Goal: Task Accomplishment & Management: Use online tool/utility

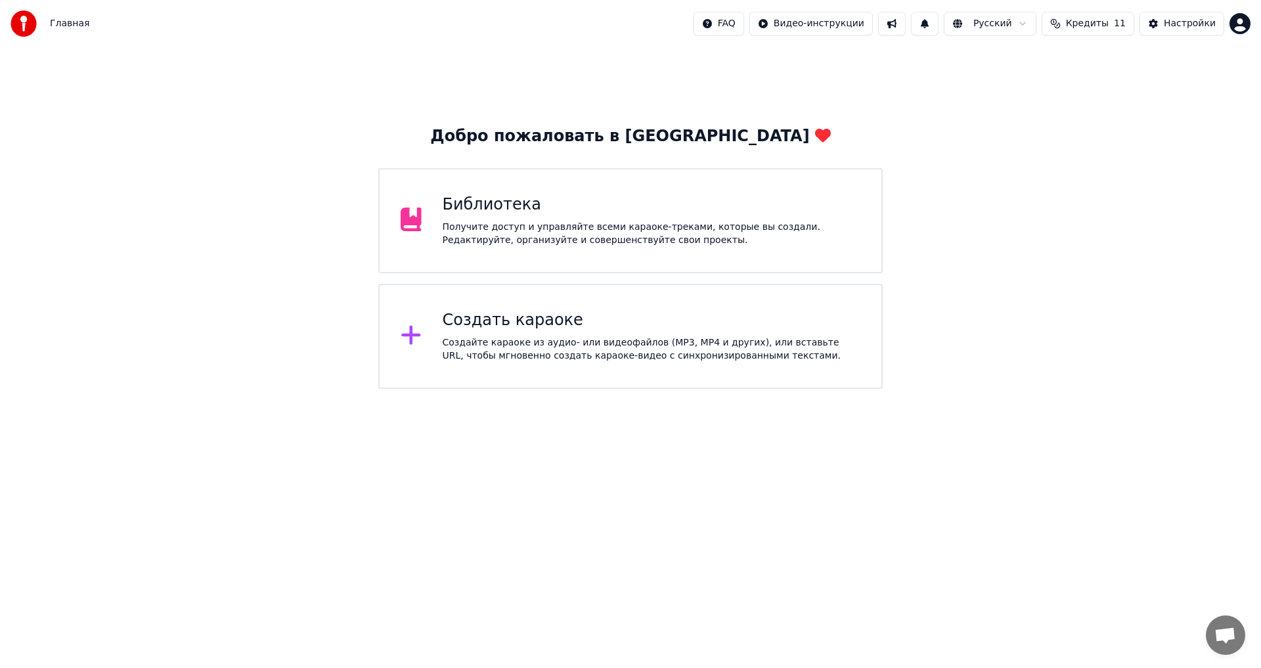
click at [744, 344] on div "Создайте караоке из аудио- или видеофайлов (MP3, MP4 и других), или вставьте UR…" at bounding box center [652, 349] width 419 height 26
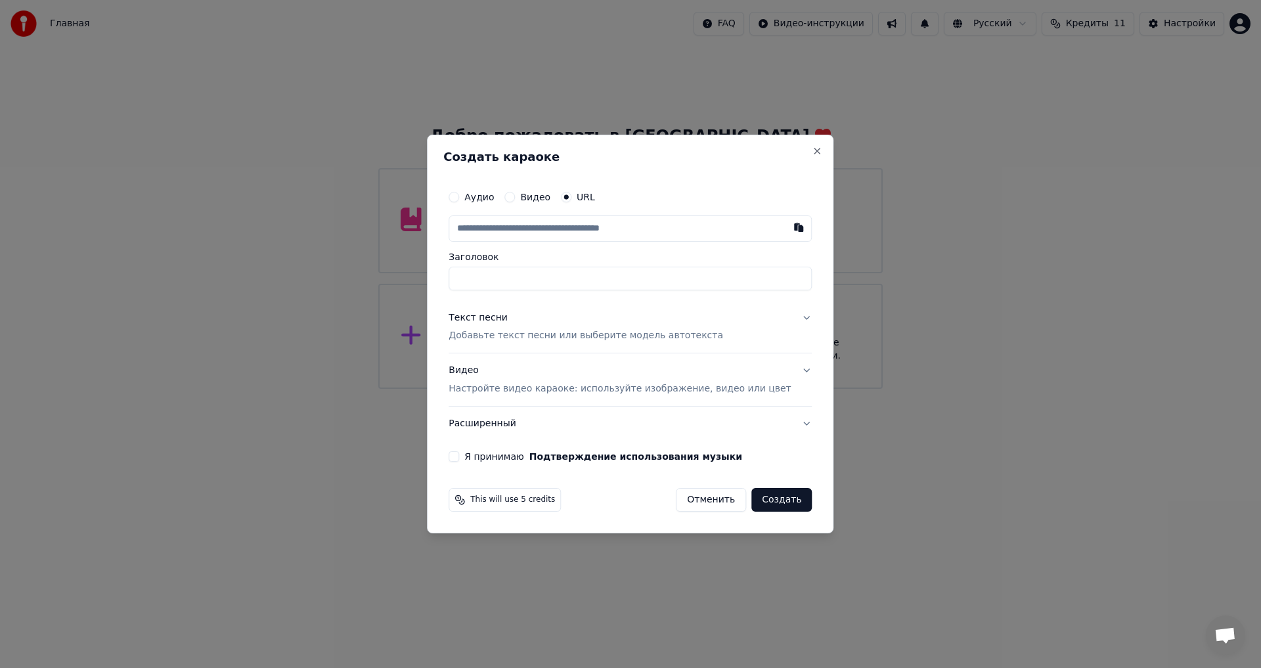
click at [590, 203] on div "Аудио Видео URL" at bounding box center [630, 197] width 363 height 26
click at [578, 222] on input "text" at bounding box center [630, 228] width 363 height 26
paste input "**********"
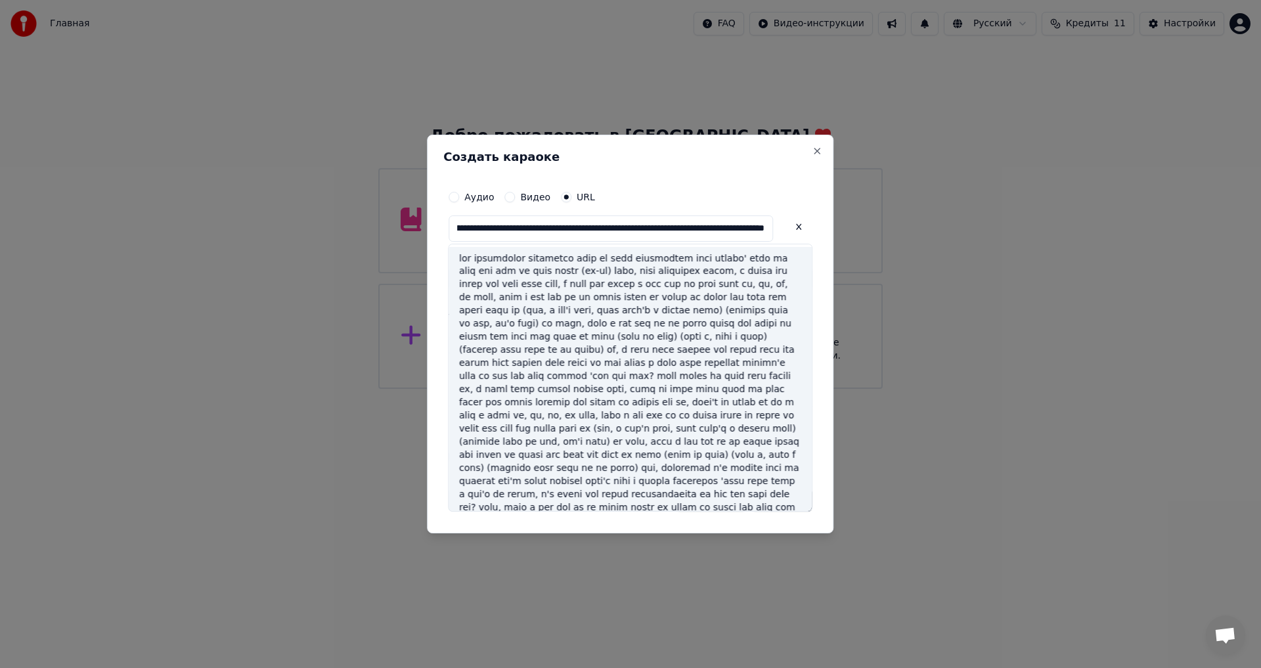
scroll to position [3, 0]
type input "**********"
click at [786, 228] on button at bounding box center [799, 227] width 26 height 24
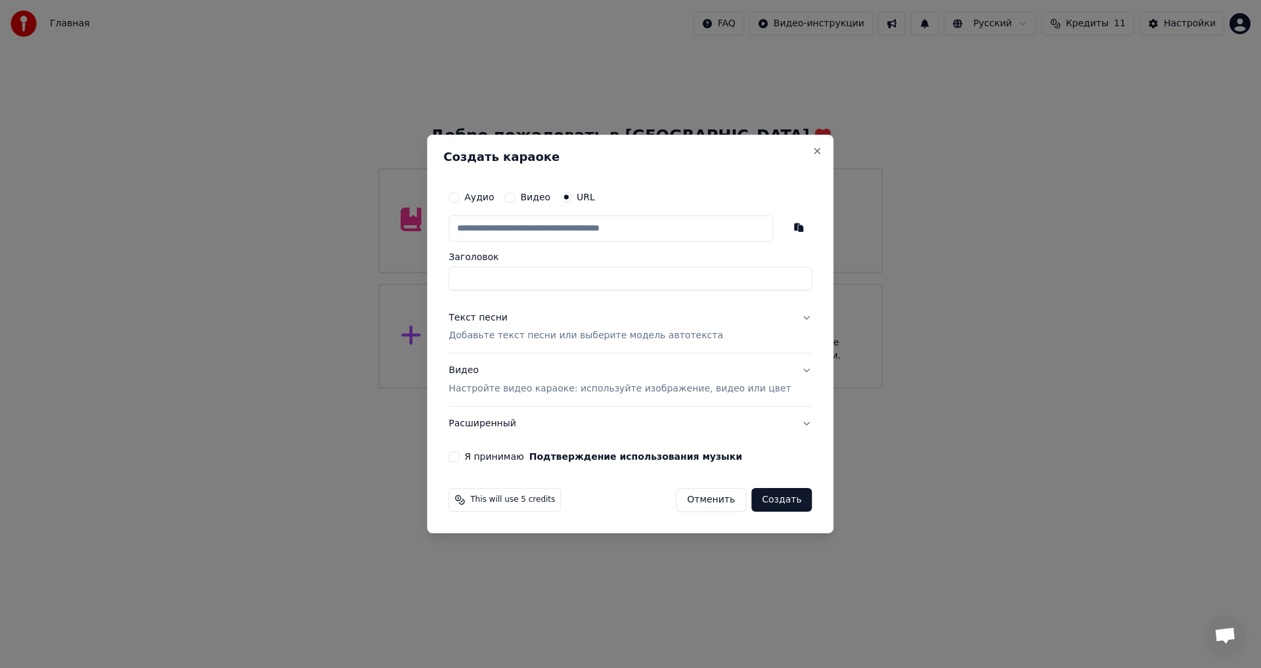
scroll to position [0, 0]
paste input "**********"
click at [530, 337] on p "Добавьте текст песни или выберите модель автотекста" at bounding box center [586, 336] width 275 height 13
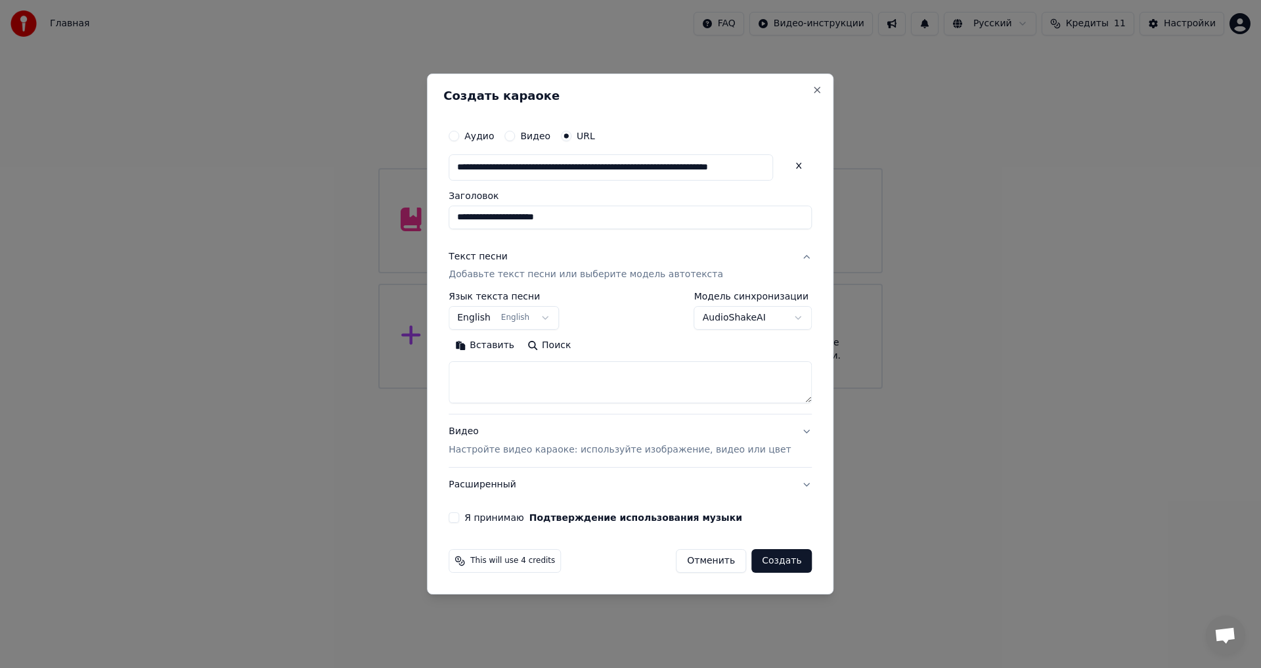
type input "**********"
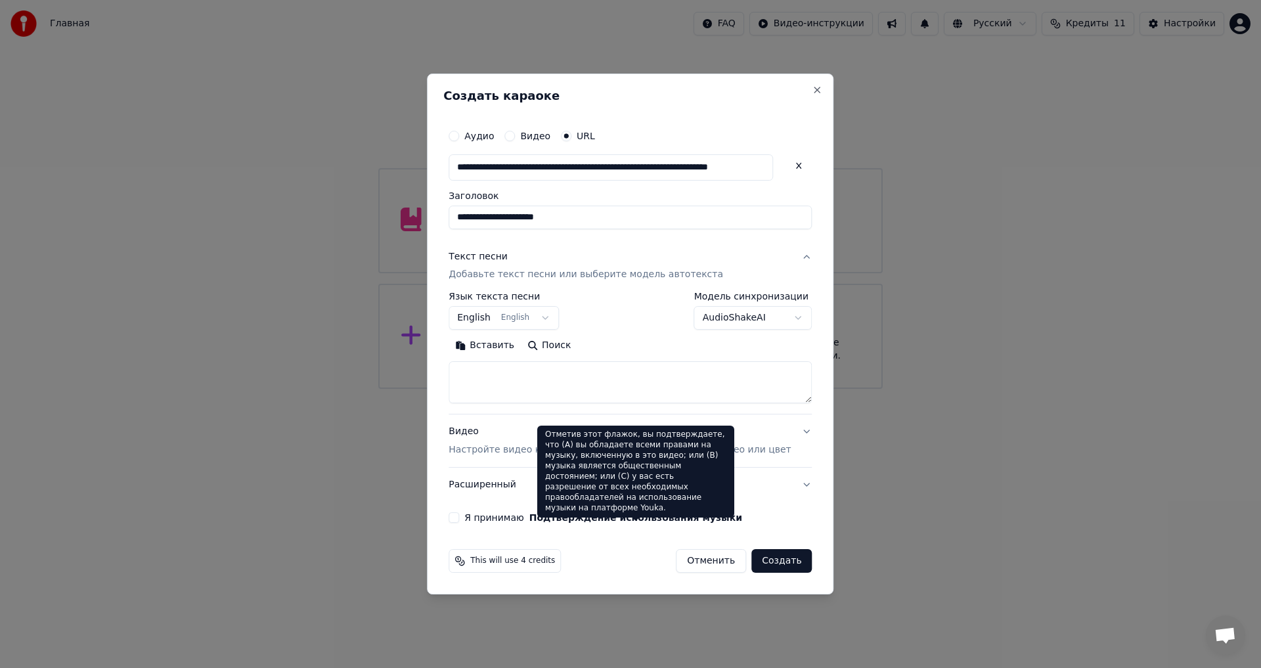
click at [556, 370] on textarea at bounding box center [630, 383] width 363 height 42
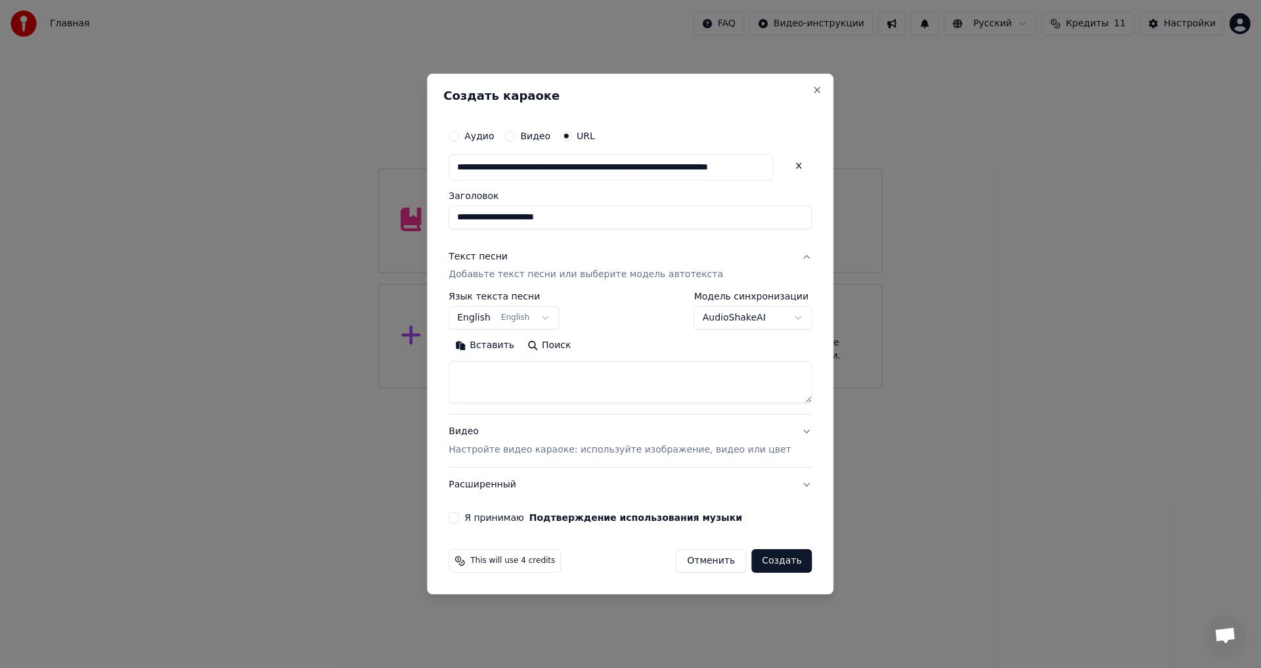
paste textarea "**********"
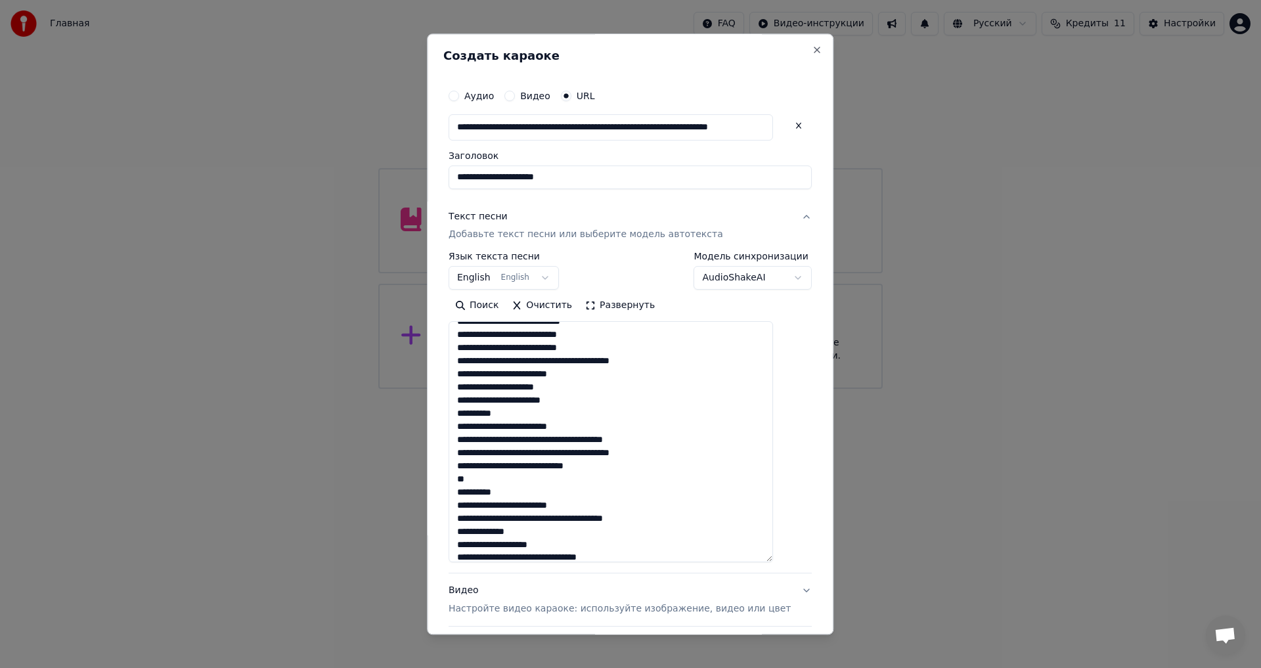
scroll to position [602, 0]
drag, startPoint x: 788, startPoint y: 402, endPoint x: 785, endPoint y: 570, distance: 168.2
click at [773, 563] on textarea at bounding box center [611, 442] width 325 height 241
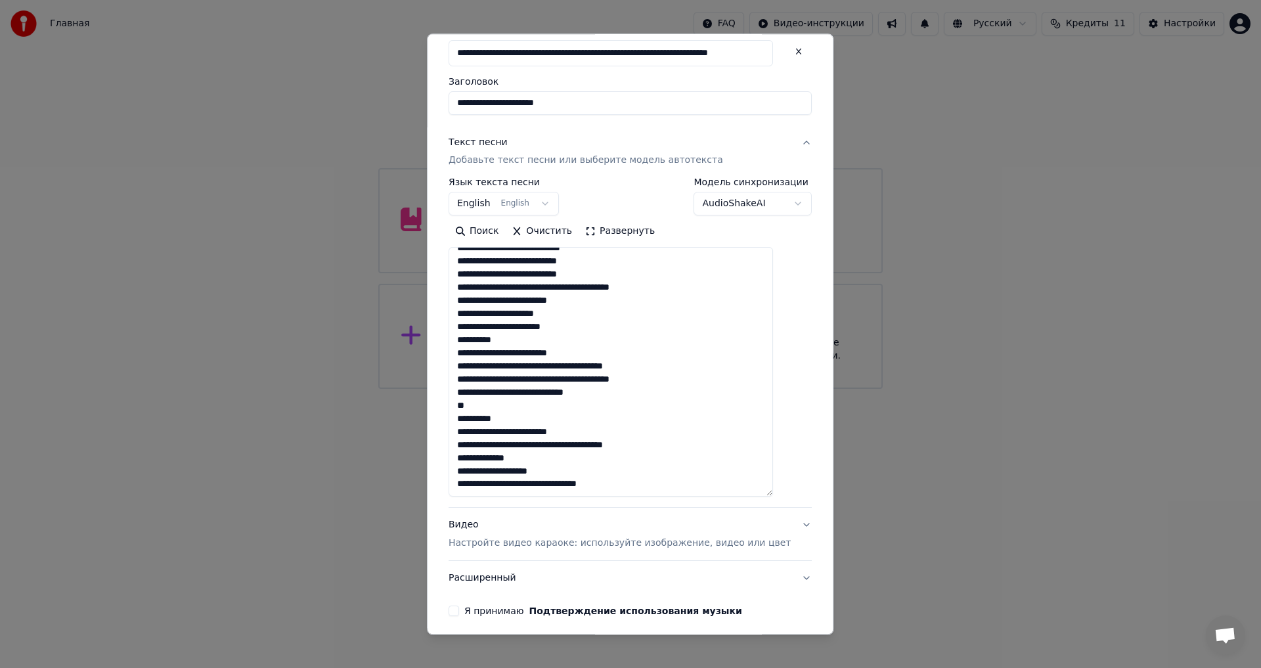
scroll to position [127, 0]
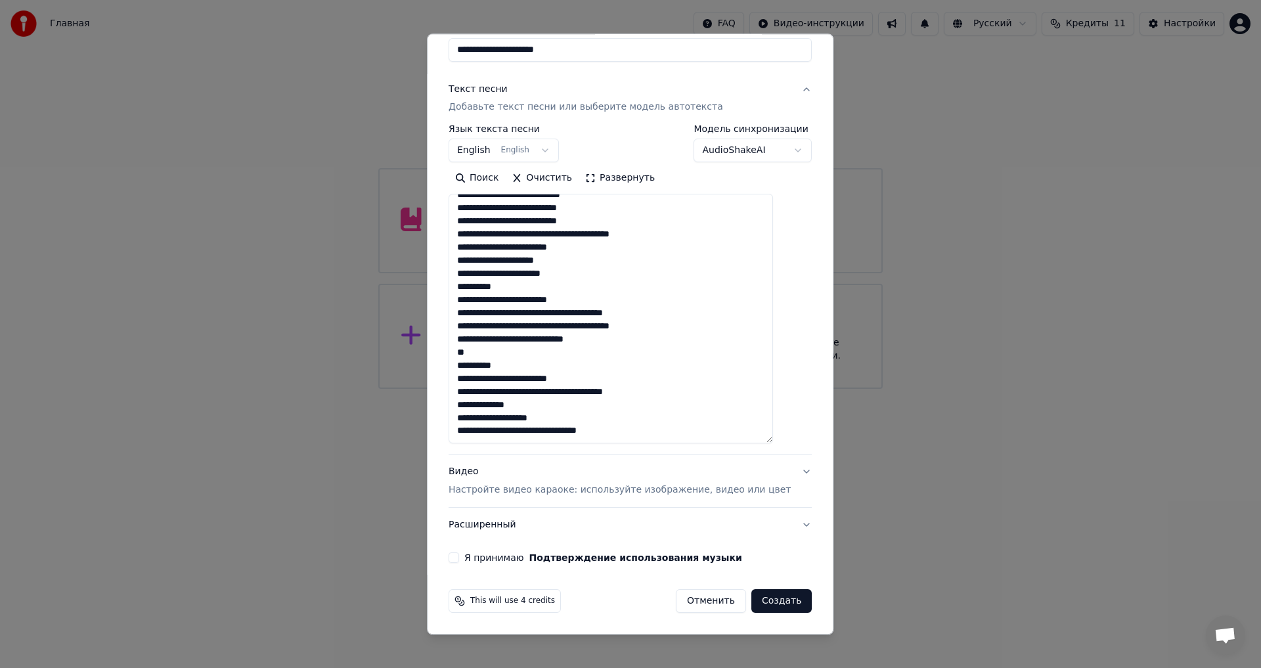
type textarea "**********"
click at [566, 487] on p "Настройте видео караоке: используйте изображение, видео или цвет" at bounding box center [620, 490] width 342 height 13
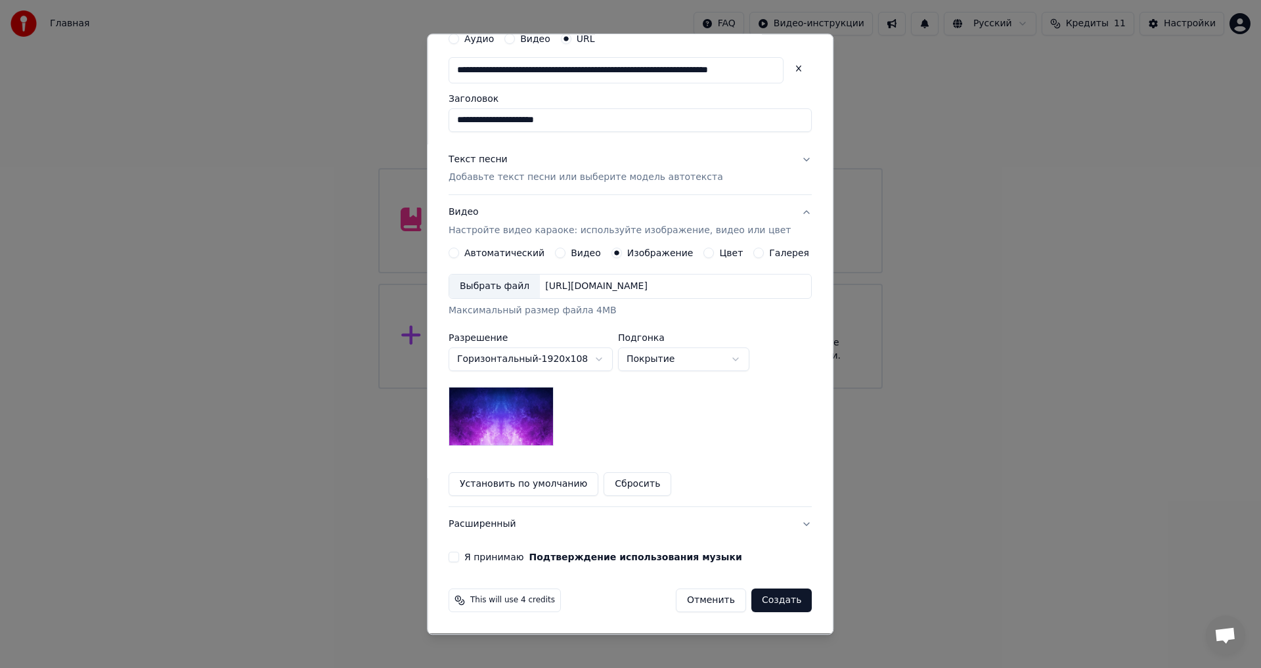
scroll to position [57, 0]
click at [486, 278] on div "Выбрать файл" at bounding box center [494, 287] width 91 height 24
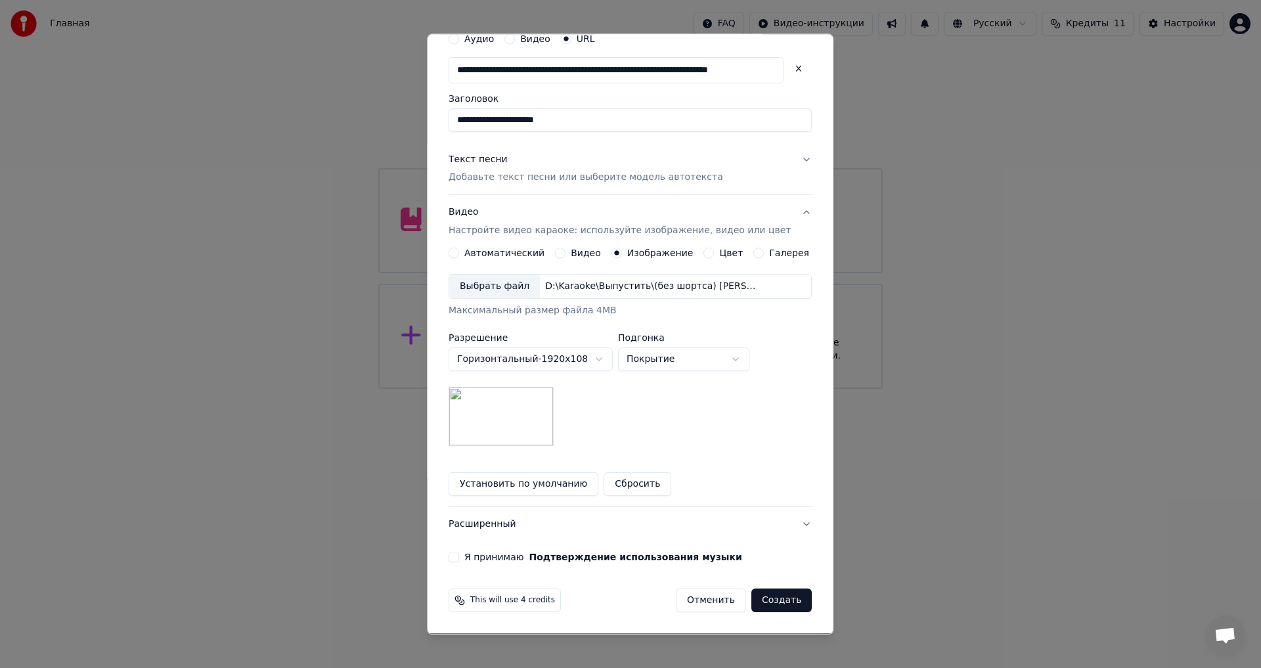
click at [491, 562] on label "Я принимаю Подтверждение использования музыки" at bounding box center [603, 557] width 278 height 9
click at [459, 562] on button "Я принимаю Подтверждение использования музыки" at bounding box center [454, 558] width 11 height 11
click at [509, 522] on button "Расширенный" at bounding box center [630, 525] width 363 height 34
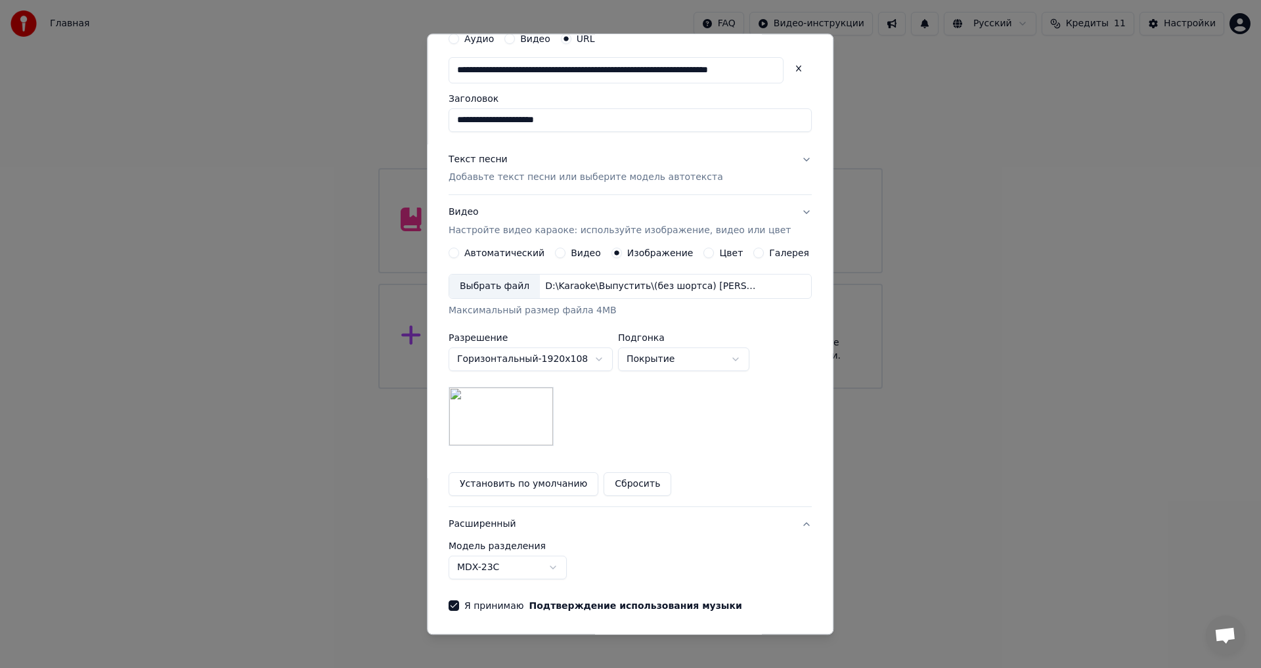
scroll to position [0, 0]
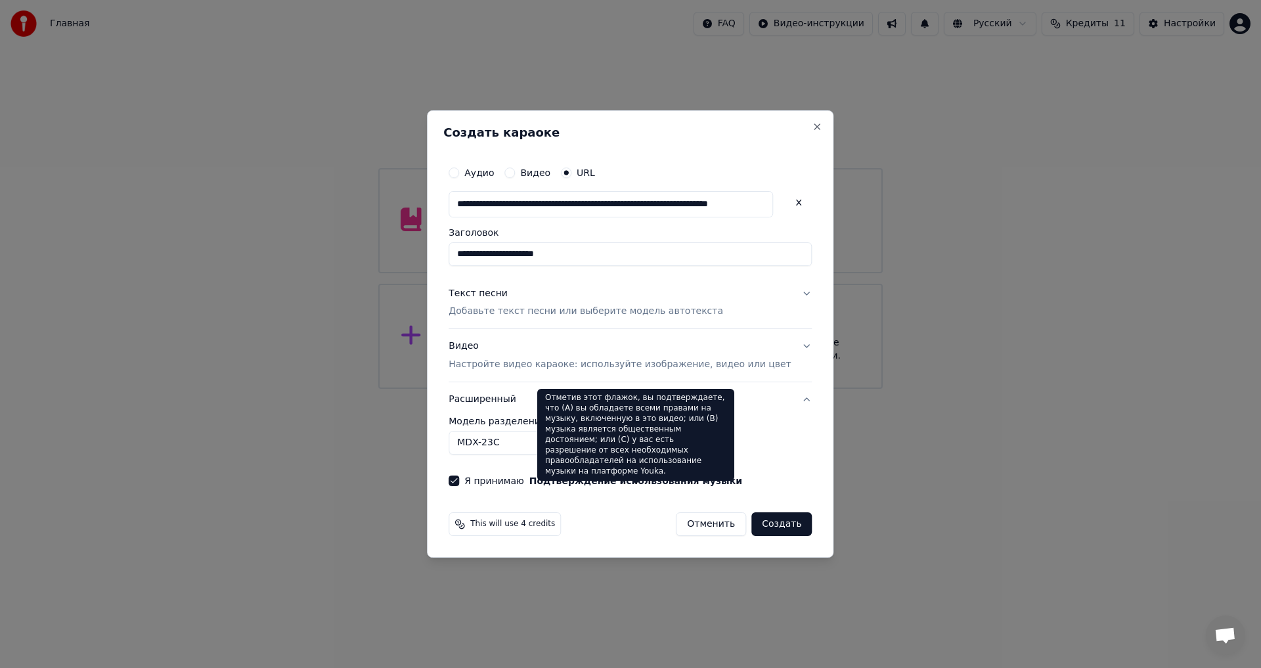
click at [554, 449] on div "Отметив этот флажок, вы подтверждаете, что (A) вы обладаете всеми правами на му…" at bounding box center [635, 435] width 197 height 92
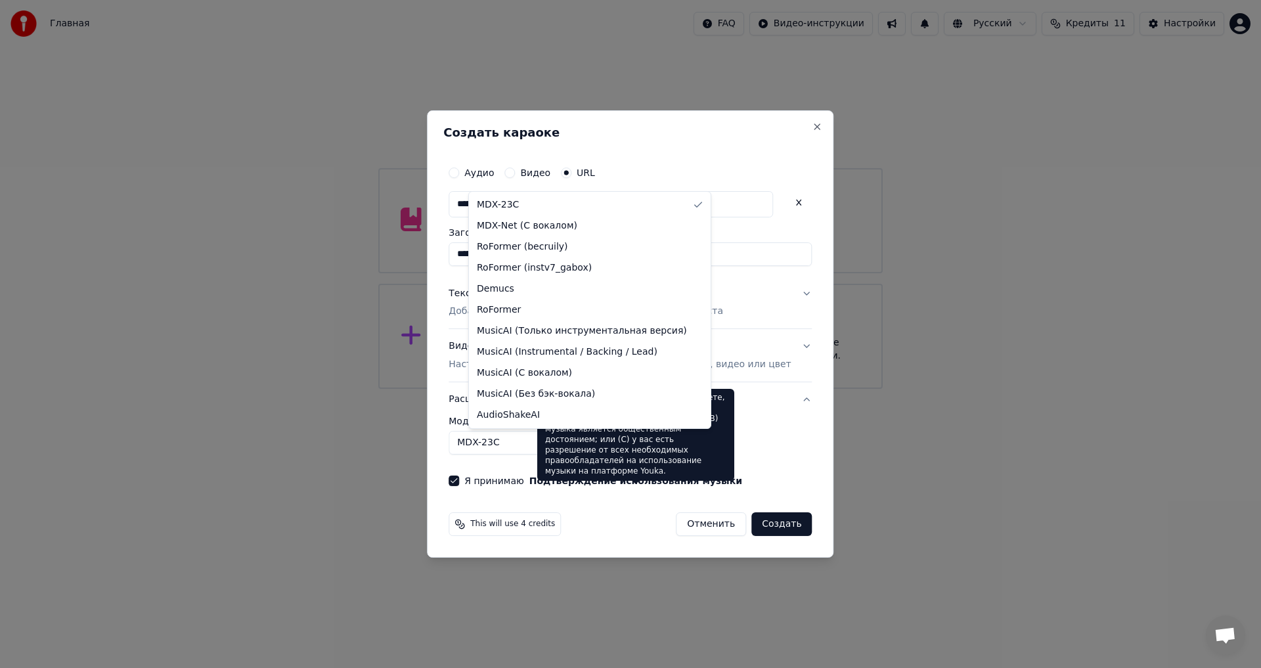
click at [524, 389] on body "**********" at bounding box center [630, 194] width 1261 height 389
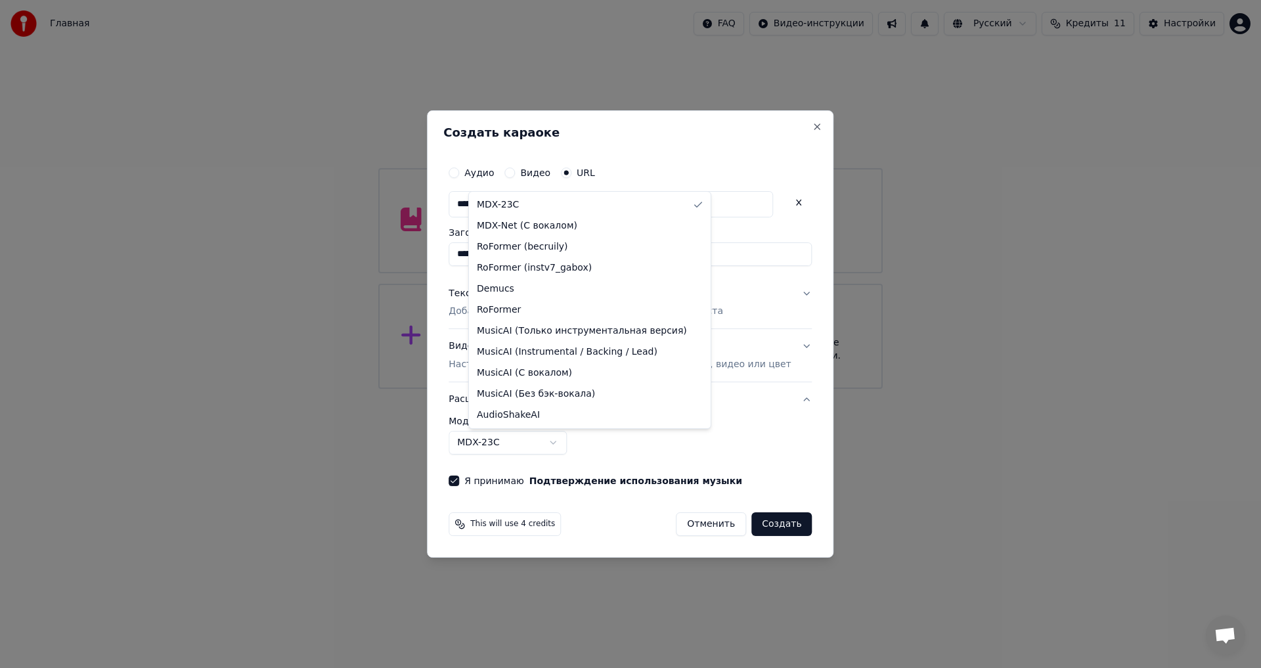
select select "**********"
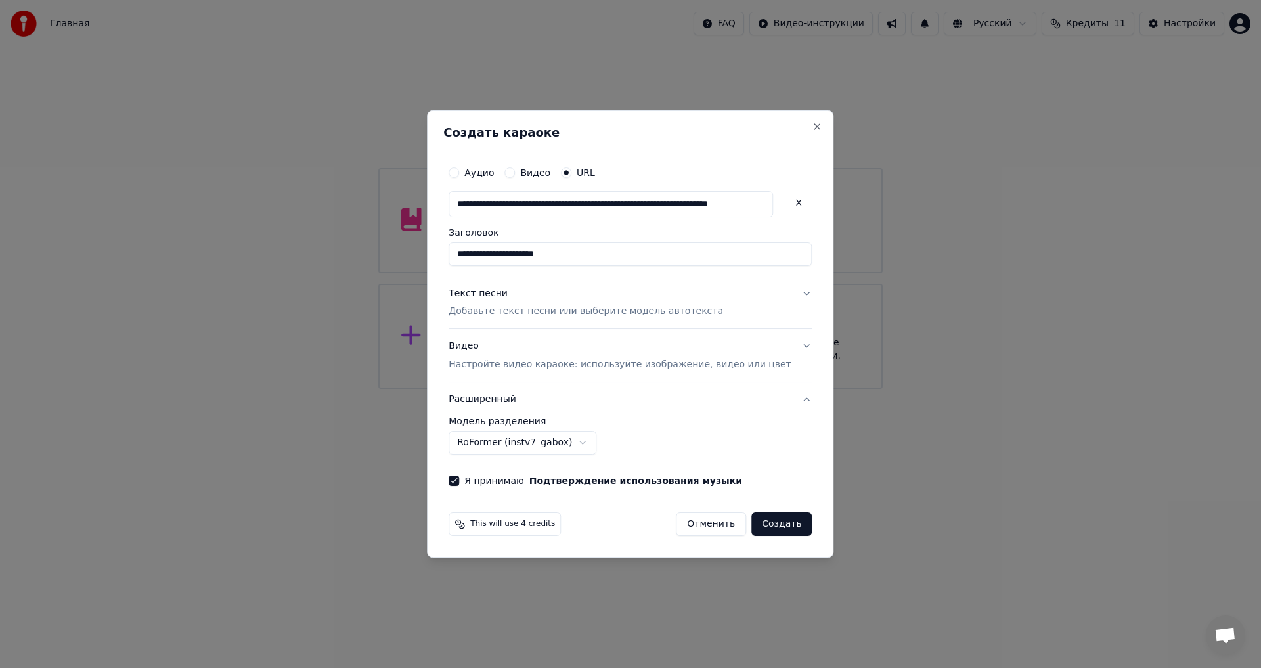
click at [759, 522] on button "Создать" at bounding box center [782, 524] width 60 height 24
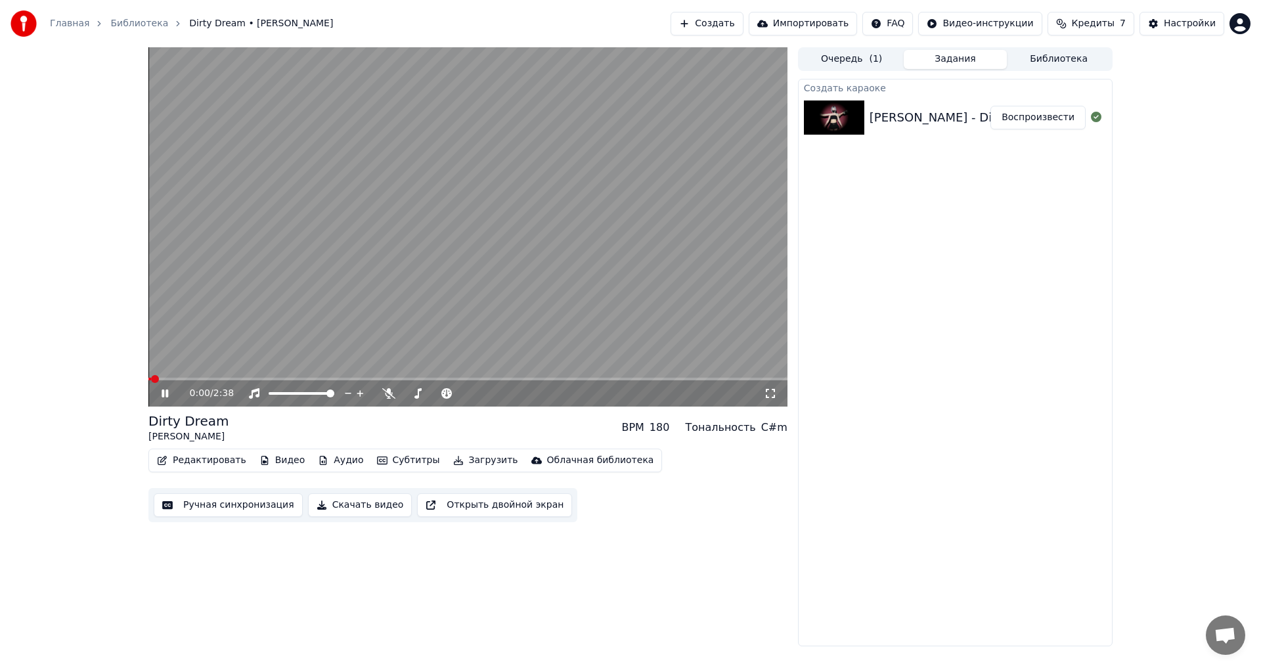
click at [405, 250] on video at bounding box center [467, 226] width 639 height 359
click at [289, 207] on video at bounding box center [467, 226] width 639 height 359
click at [390, 396] on icon at bounding box center [388, 393] width 13 height 11
click at [390, 393] on icon at bounding box center [388, 393] width 7 height 11
click at [390, 393] on icon at bounding box center [388, 393] width 13 height 11
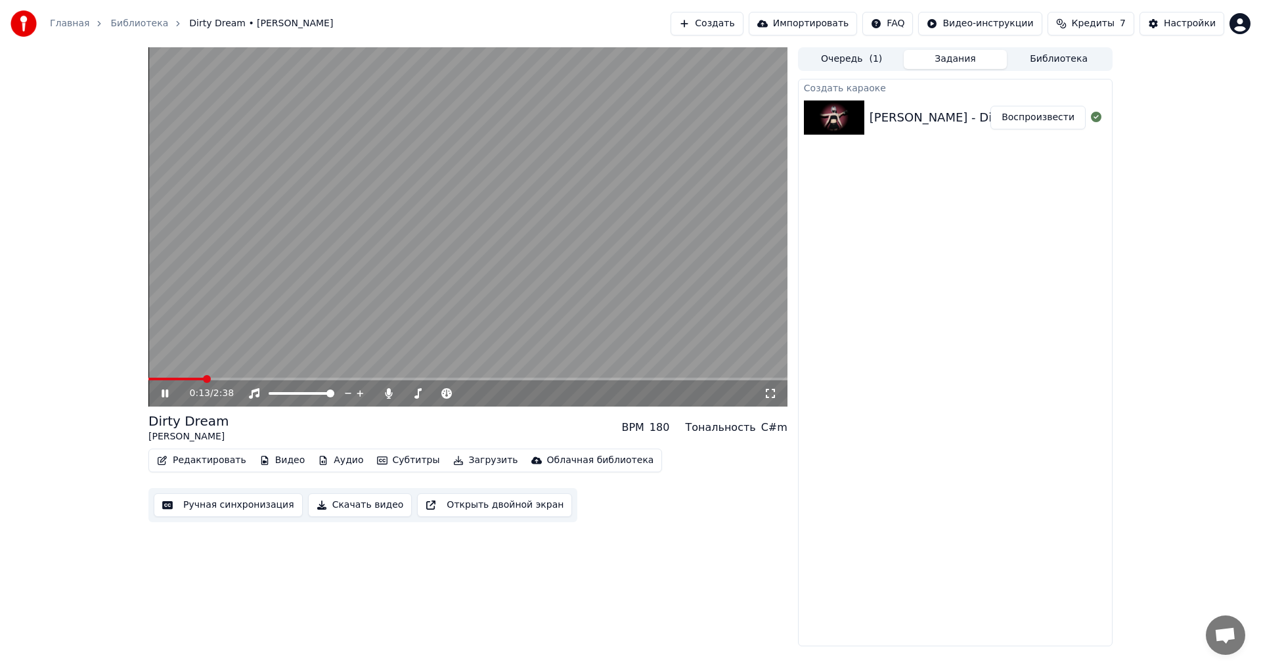
click at [452, 291] on video at bounding box center [467, 226] width 639 height 359
click at [212, 509] on button "Ручная синхронизация" at bounding box center [228, 505] width 149 height 24
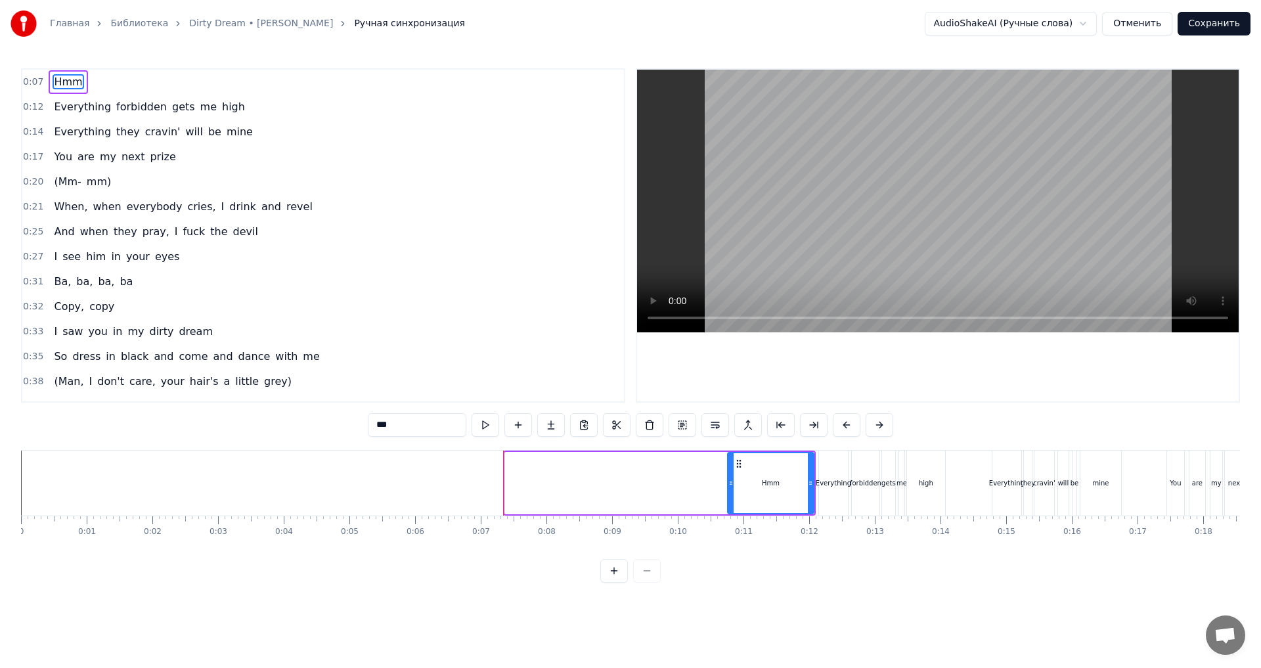
drag, startPoint x: 505, startPoint y: 487, endPoint x: 728, endPoint y: 499, distance: 223.0
click at [729, 499] on div at bounding box center [731, 483] width 5 height 60
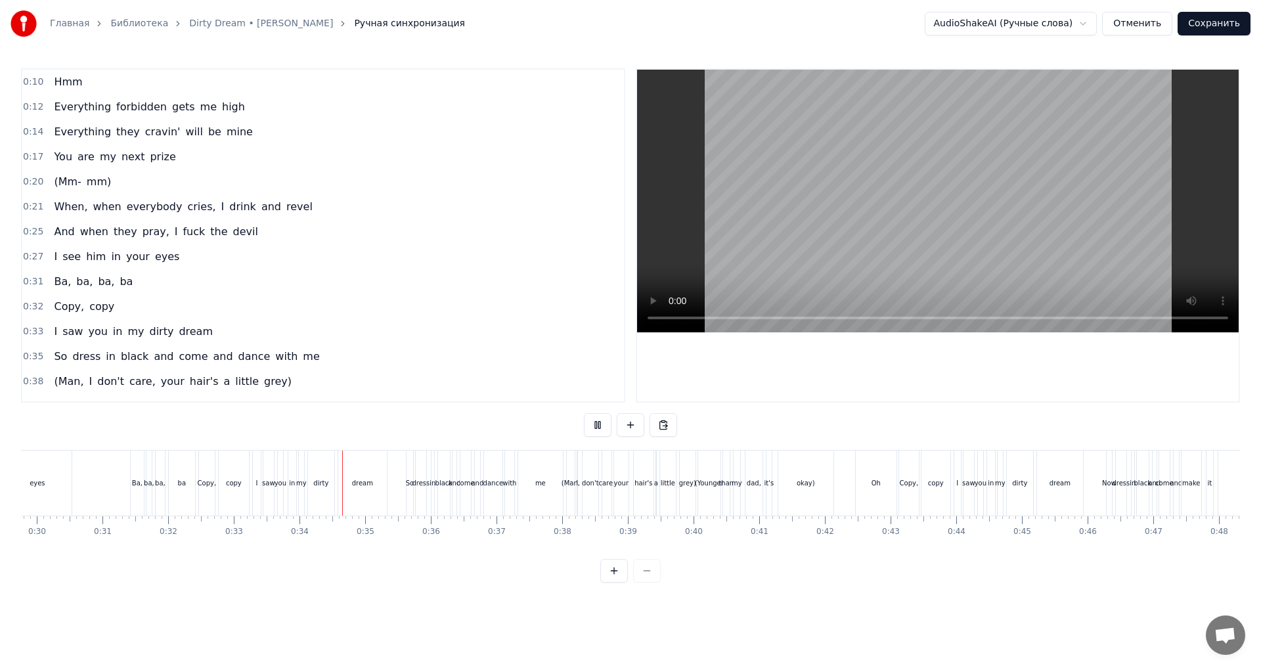
scroll to position [0, 2176]
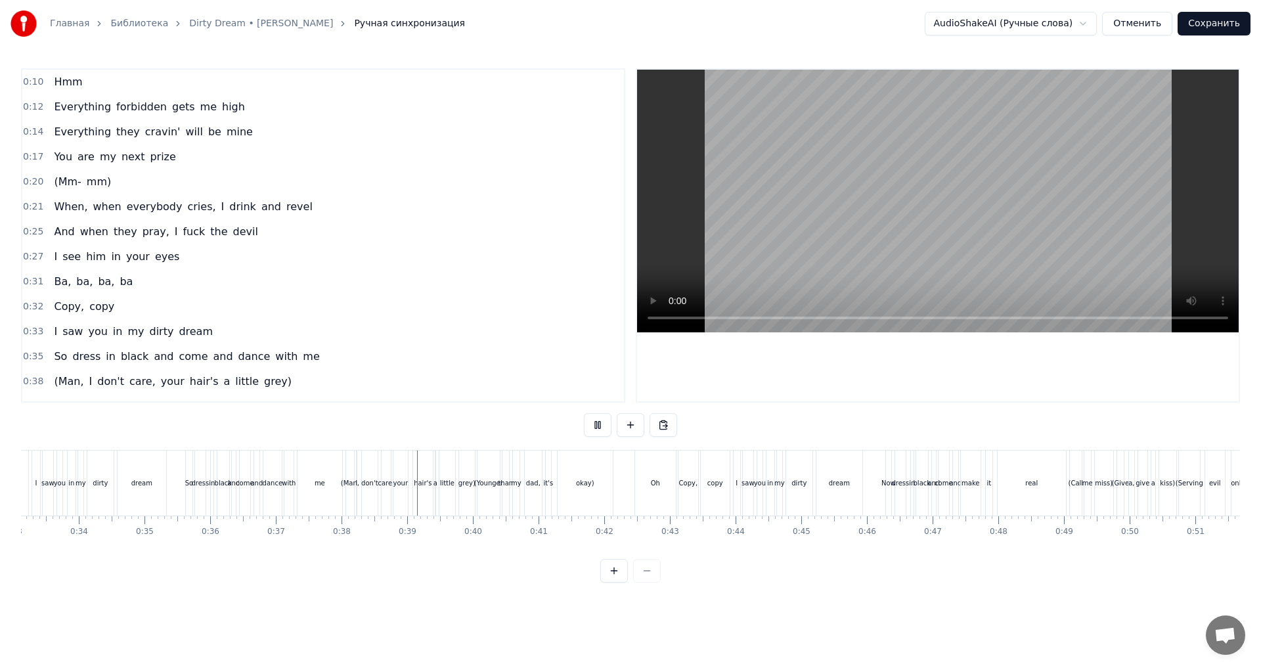
click at [667, 353] on div at bounding box center [938, 236] width 602 height 332
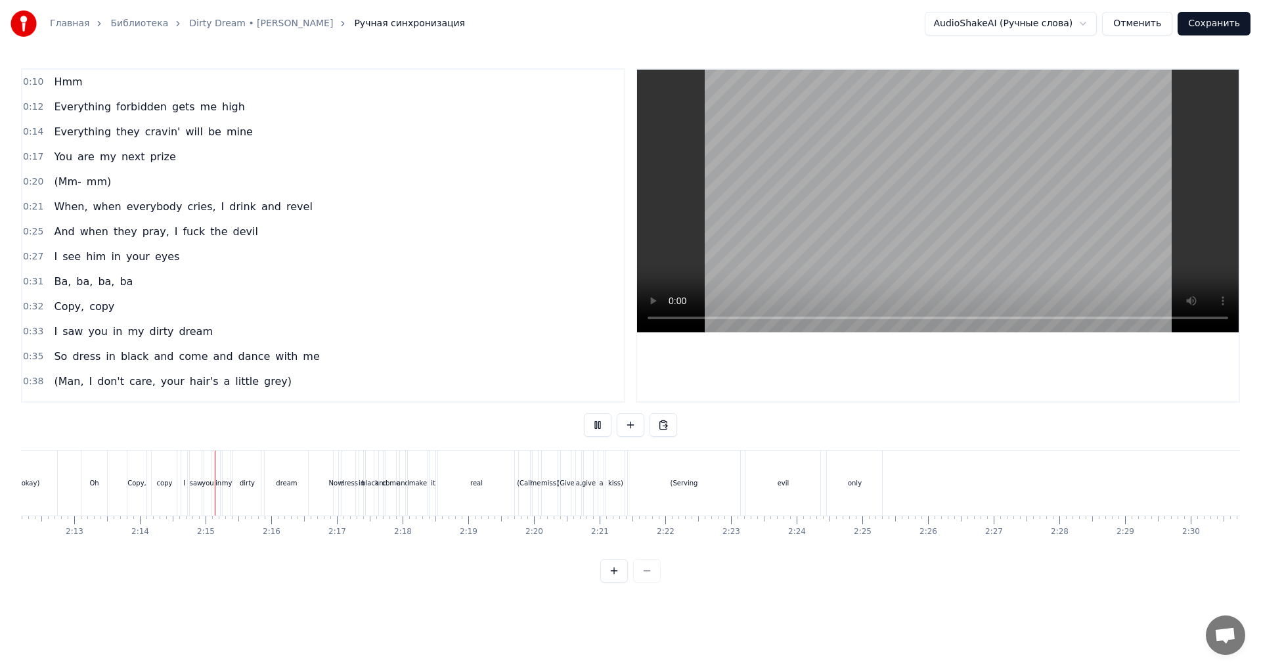
scroll to position [0, 8770]
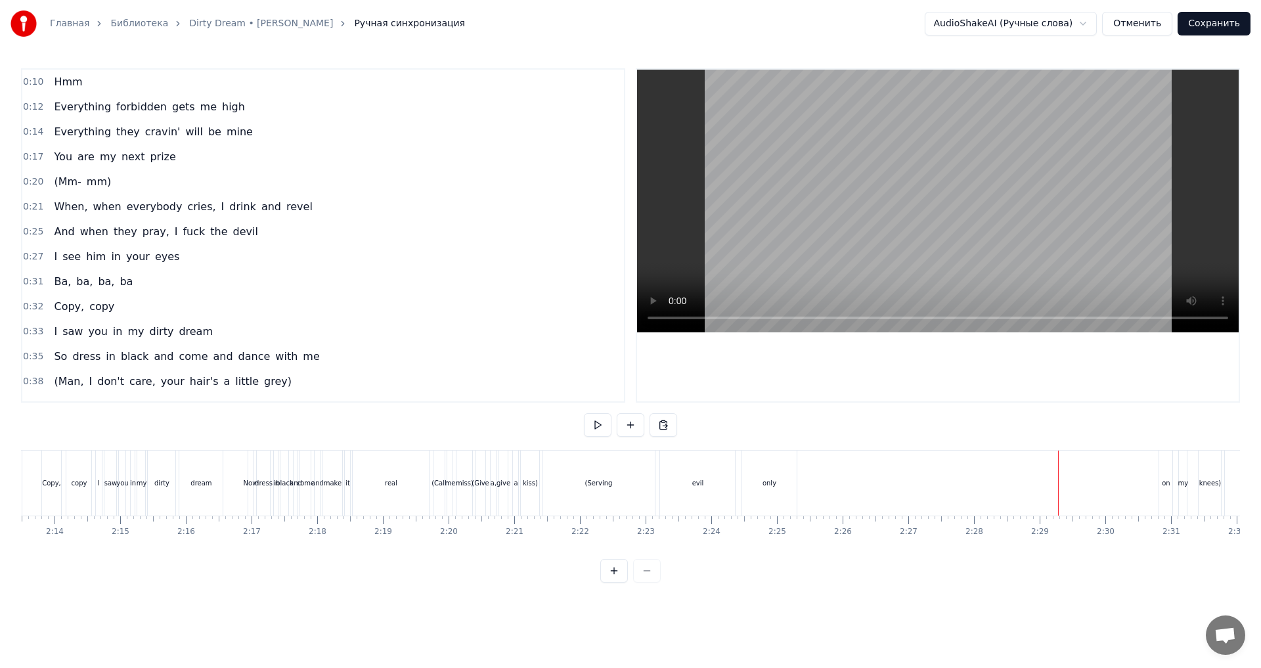
click at [830, 477] on div "(Serving evil only on my knees) whoa" at bounding box center [918, 483] width 752 height 65
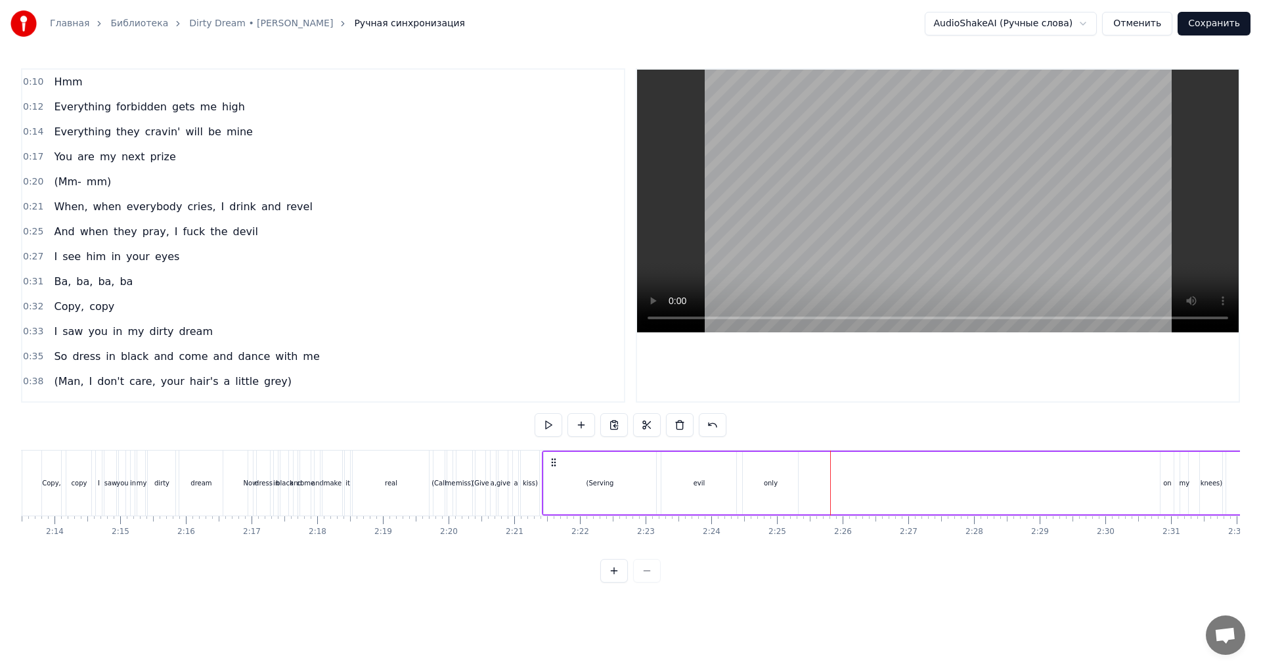
click at [573, 482] on div "(Serving" at bounding box center [600, 483] width 113 height 62
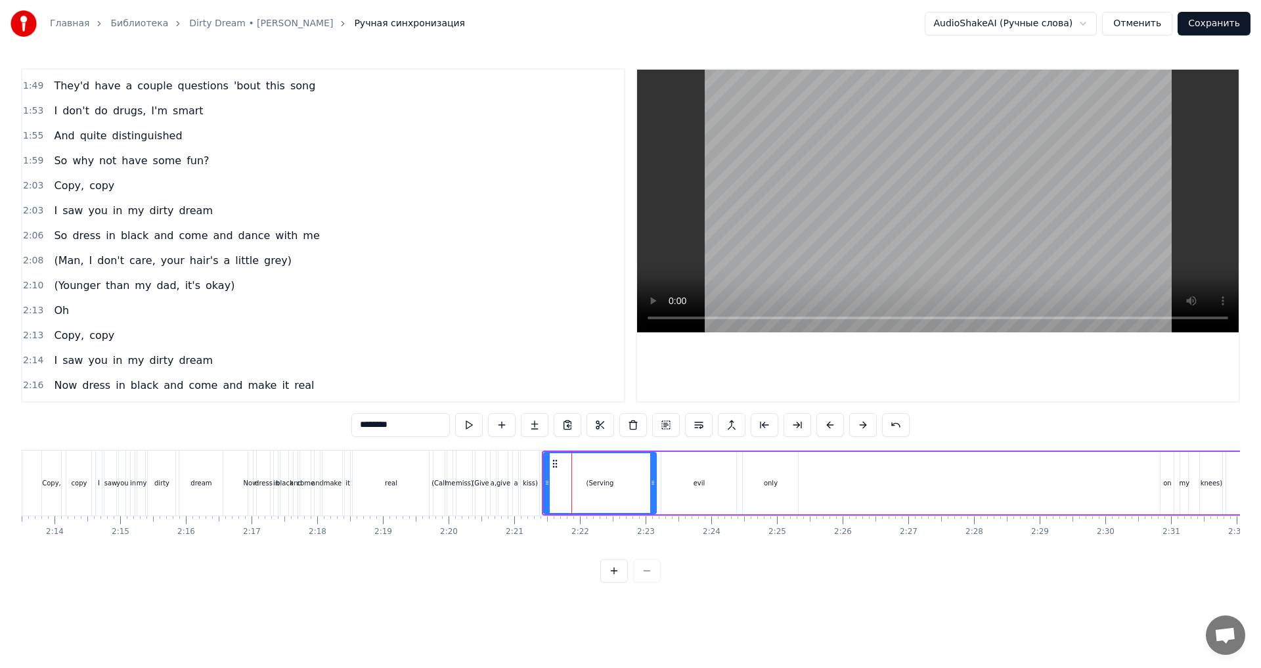
scroll to position [1266, 0]
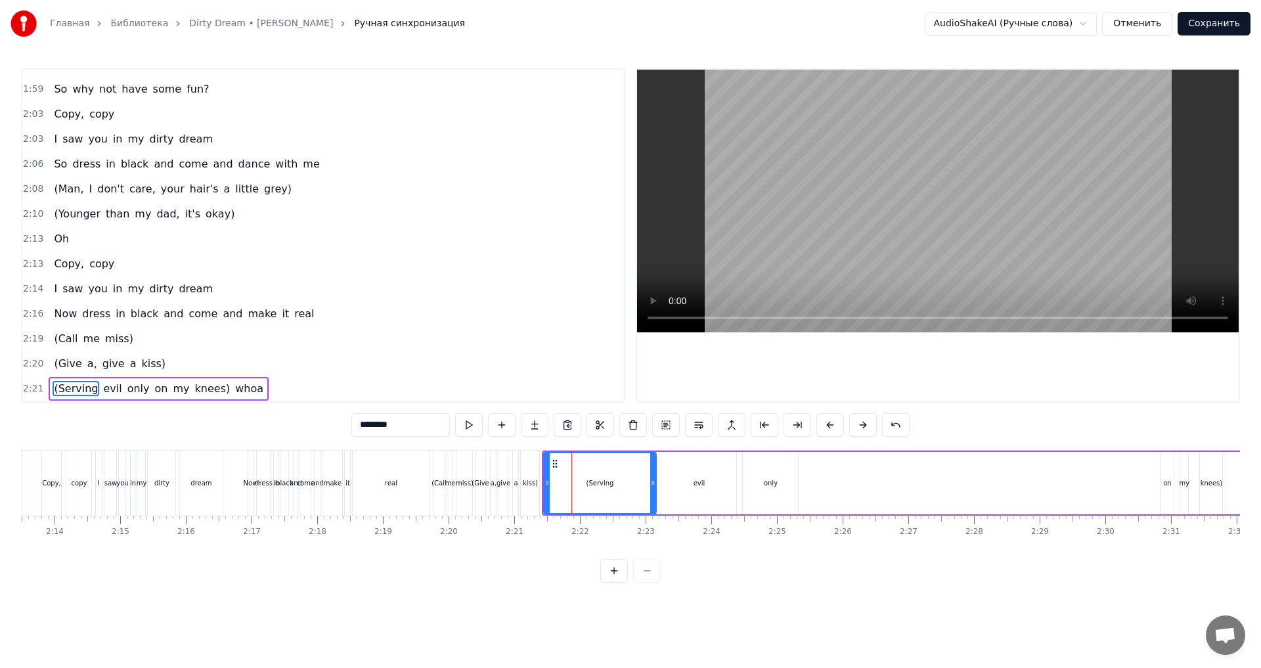
click at [1164, 481] on div "on" at bounding box center [1168, 483] width 8 height 10
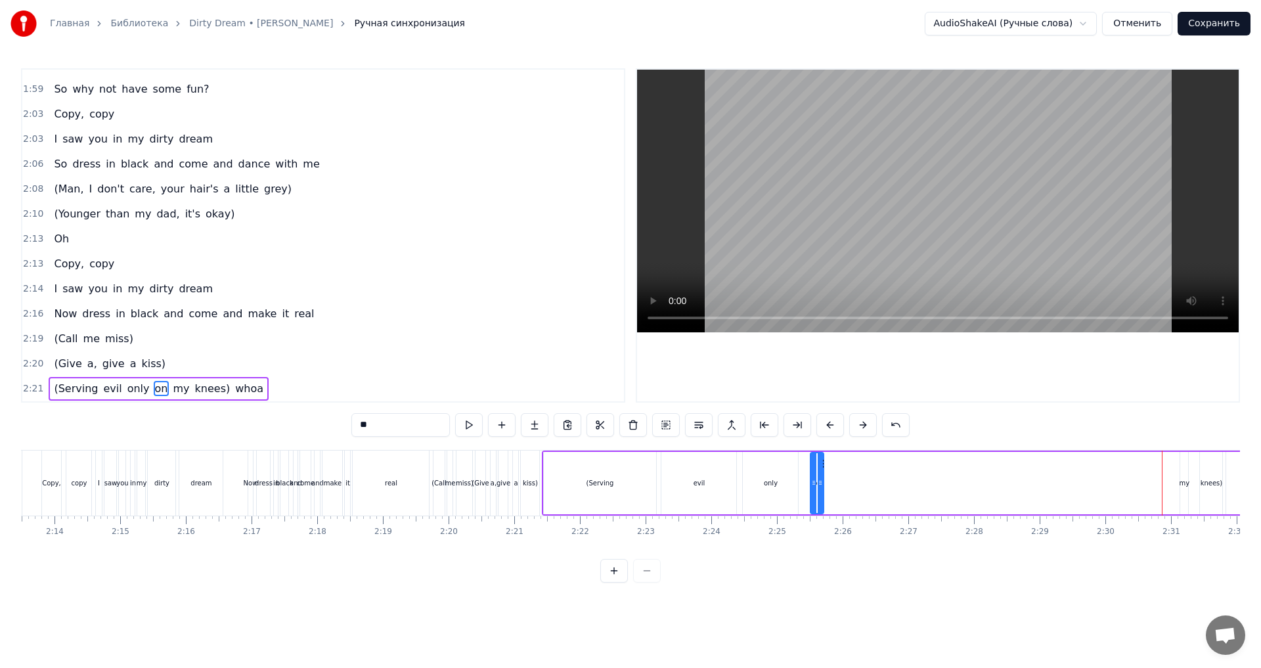
drag, startPoint x: 1165, startPoint y: 465, endPoint x: 825, endPoint y: 474, distance: 340.4
click at [825, 474] on div "on" at bounding box center [817, 483] width 14 height 62
click at [1187, 480] on div "my" at bounding box center [1185, 483] width 11 height 10
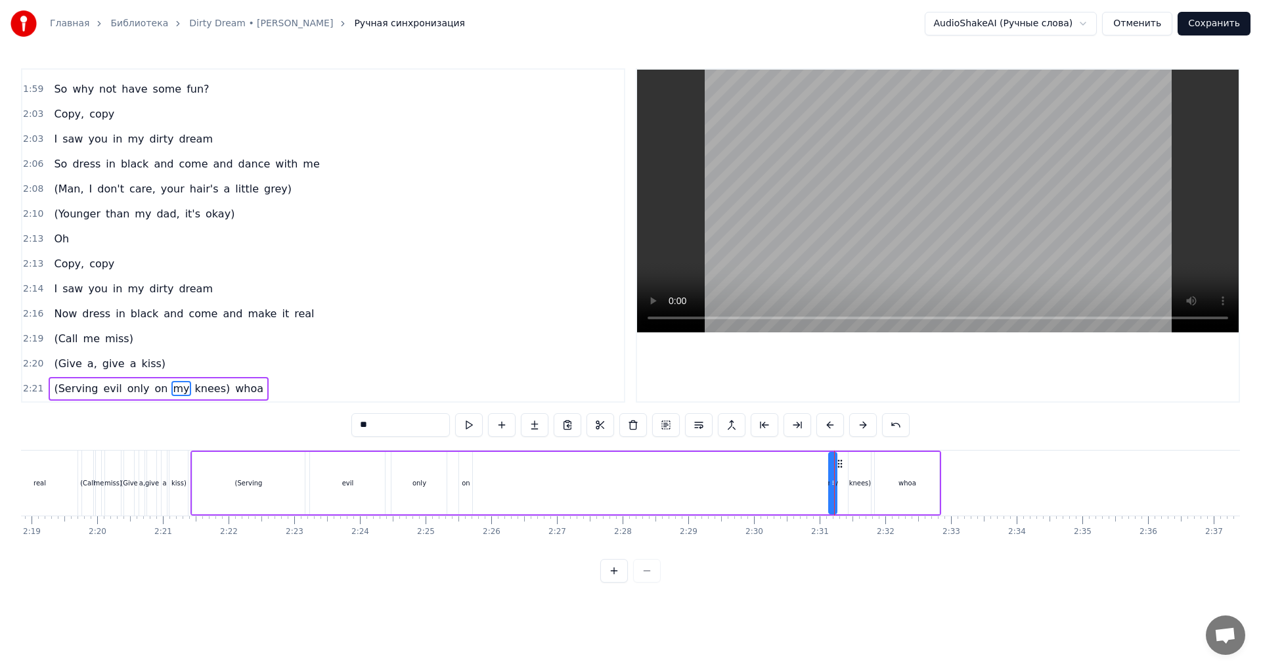
scroll to position [0, 9161]
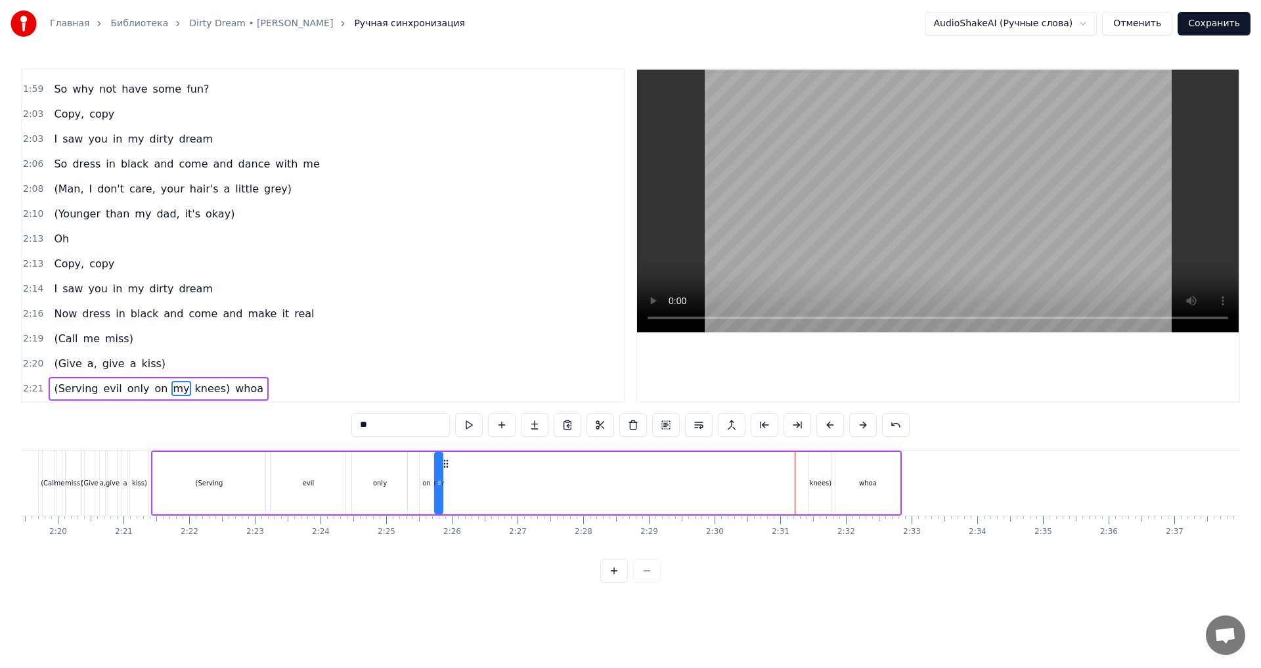
drag, startPoint x: 773, startPoint y: 466, endPoint x: 449, endPoint y: 471, distance: 323.9
click at [449, 471] on div "(Serving evil only on my knees) whoa" at bounding box center [527, 483] width 752 height 65
click at [821, 482] on div "knees)" at bounding box center [821, 483] width 22 height 10
drag, startPoint x: 821, startPoint y: 464, endPoint x: 464, endPoint y: 475, distance: 357.6
click at [464, 475] on div "knees)" at bounding box center [465, 483] width 21 height 60
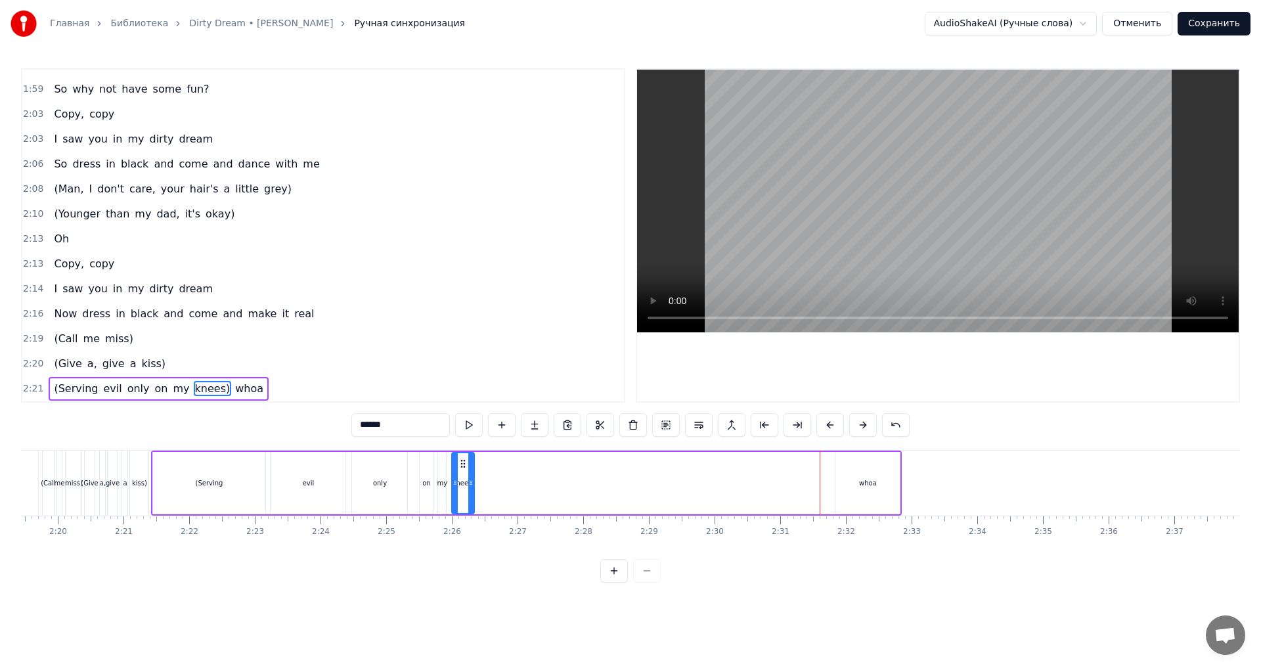
click at [853, 476] on div "whoa" at bounding box center [868, 483] width 64 height 62
click at [135, 493] on div "kiss)" at bounding box center [139, 483] width 18 height 65
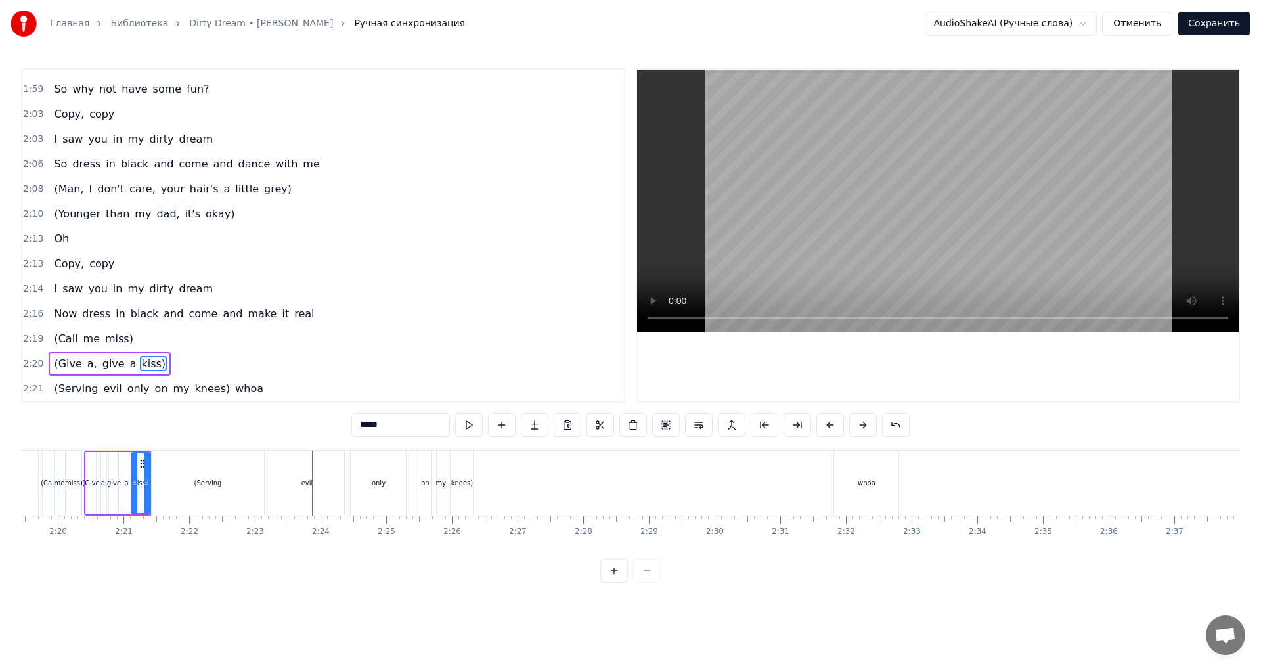
click at [219, 475] on div "(Serving" at bounding box center [208, 483] width 113 height 65
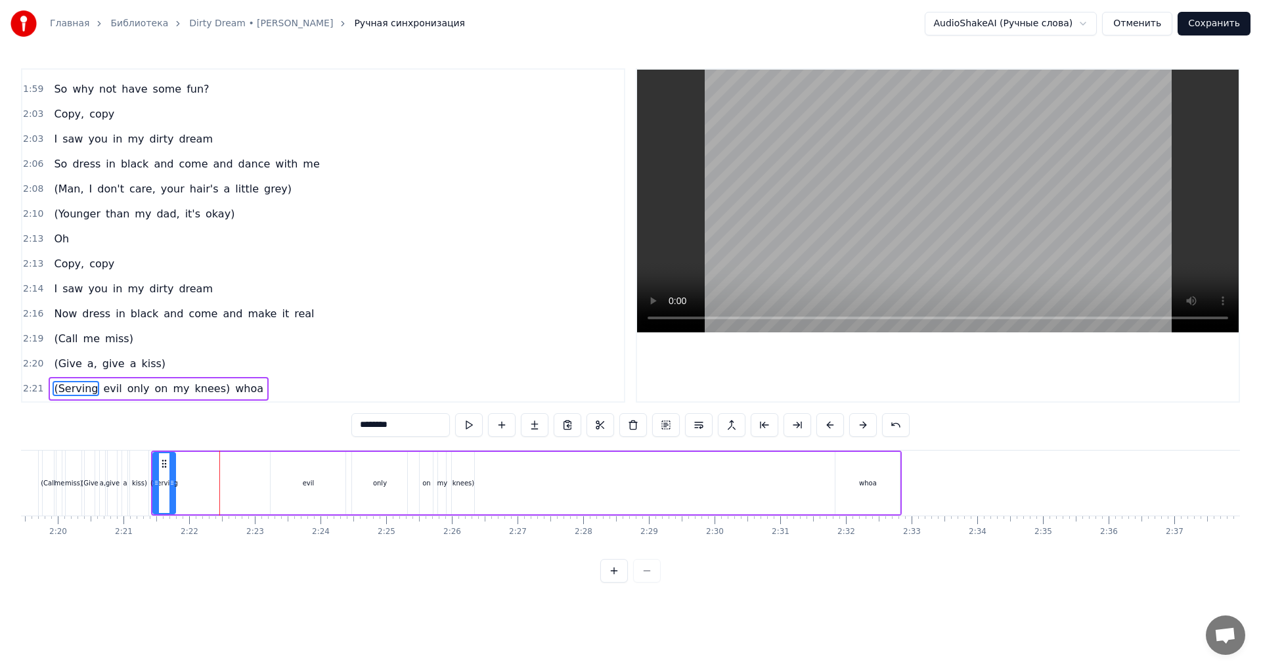
drag, startPoint x: 261, startPoint y: 489, endPoint x: 171, endPoint y: 502, distance: 91.0
click at [171, 502] on div at bounding box center [172, 483] width 5 height 60
drag, startPoint x: 303, startPoint y: 485, endPoint x: 295, endPoint y: 486, distance: 7.9
click at [303, 484] on div "evil" at bounding box center [309, 483] width 12 height 10
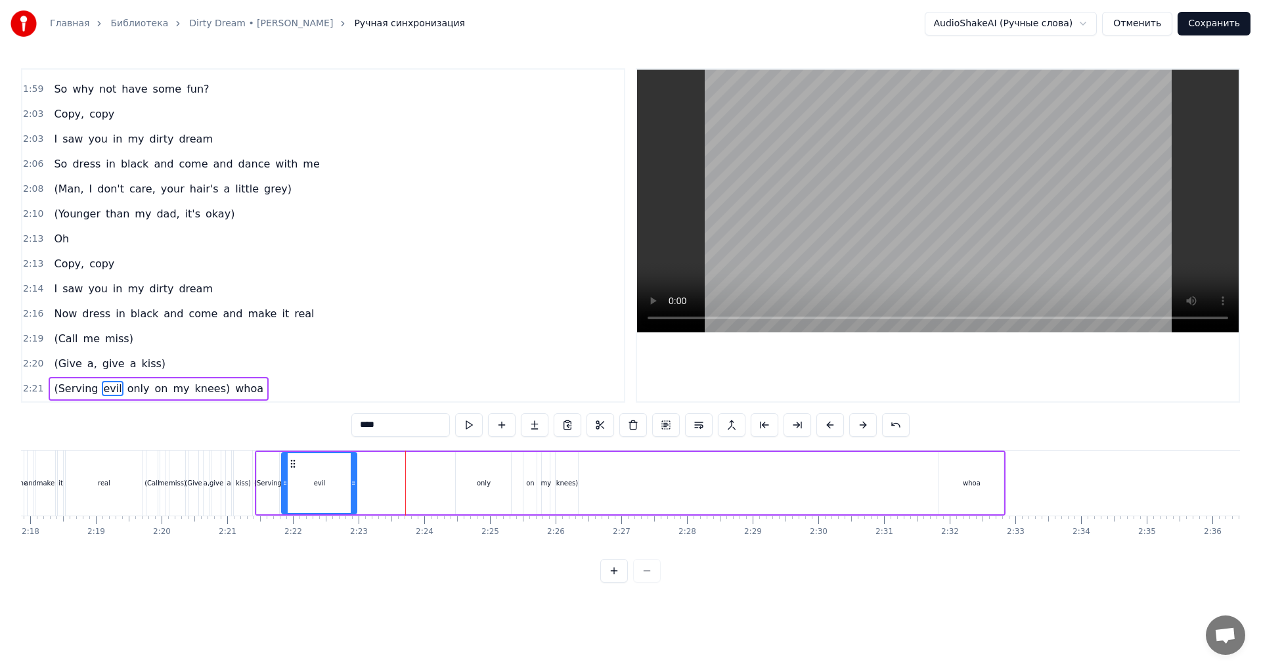
scroll to position [0, 9057]
drag, startPoint x: 281, startPoint y: 468, endPoint x: 292, endPoint y: 483, distance: 18.4
click at [292, 483] on div "evil" at bounding box center [319, 483] width 74 height 60
drag, startPoint x: 338, startPoint y: 487, endPoint x: 310, endPoint y: 494, distance: 29.0
click at [310, 494] on div at bounding box center [308, 483] width 5 height 60
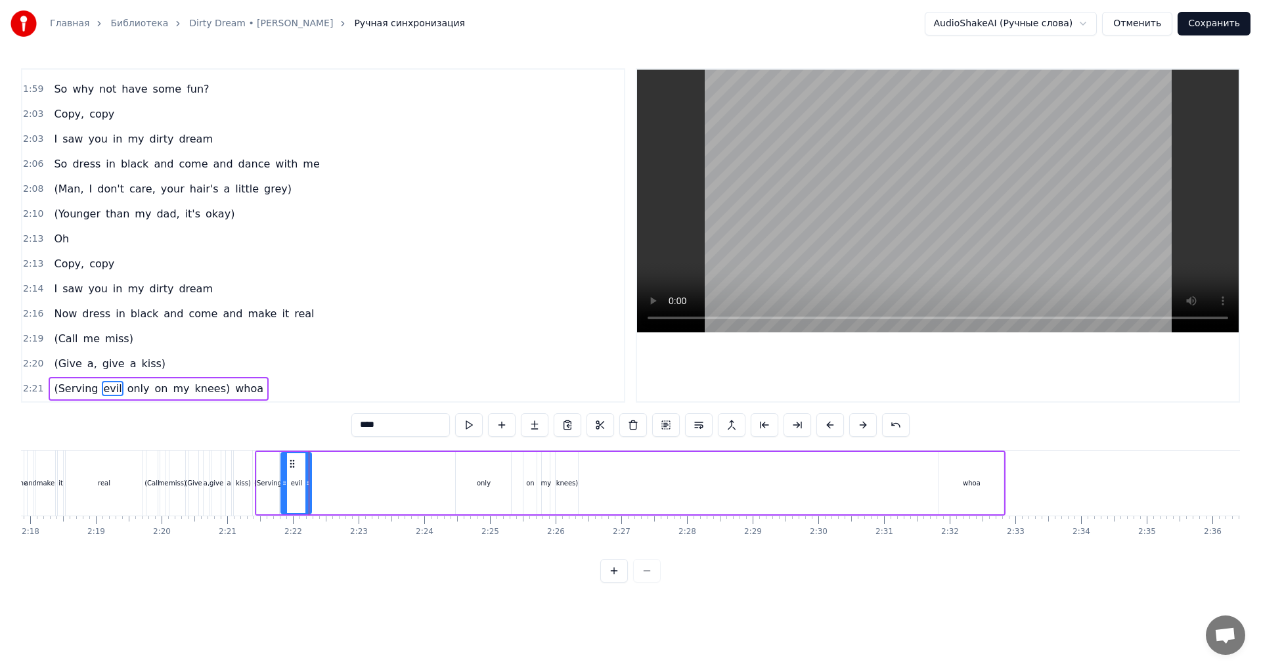
click at [478, 493] on div "only" at bounding box center [483, 483] width 55 height 62
drag, startPoint x: 468, startPoint y: 463, endPoint x: 340, endPoint y: 479, distance: 129.7
click at [325, 476] on div "only" at bounding box center [341, 483] width 54 height 60
drag, startPoint x: 366, startPoint y: 484, endPoint x: 331, endPoint y: 491, distance: 35.7
click at [331, 491] on div at bounding box center [329, 483] width 5 height 60
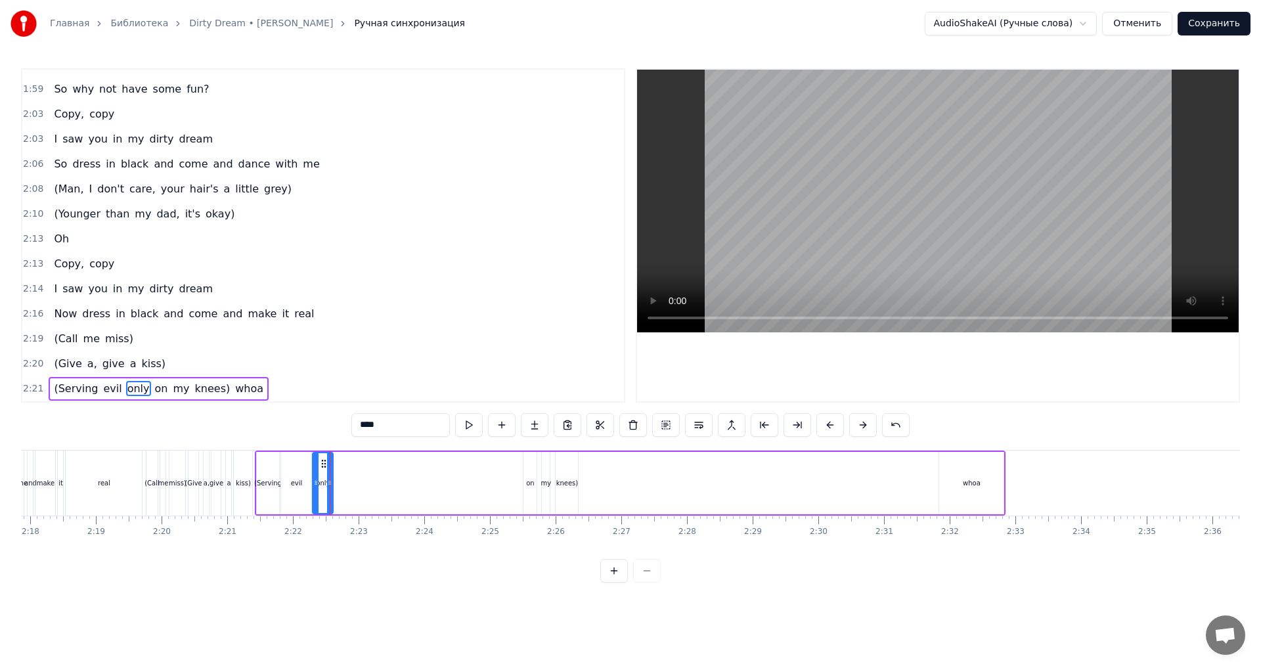
click at [526, 485] on div "on" at bounding box center [530, 483] width 13 height 62
drag, startPoint x: 537, startPoint y: 465, endPoint x: 349, endPoint y: 472, distance: 188.7
click at [349, 472] on div "on" at bounding box center [342, 483] width 14 height 62
click at [543, 482] on div "my" at bounding box center [546, 483] width 11 height 10
drag, startPoint x: 555, startPoint y: 464, endPoint x: 365, endPoint y: 471, distance: 190.0
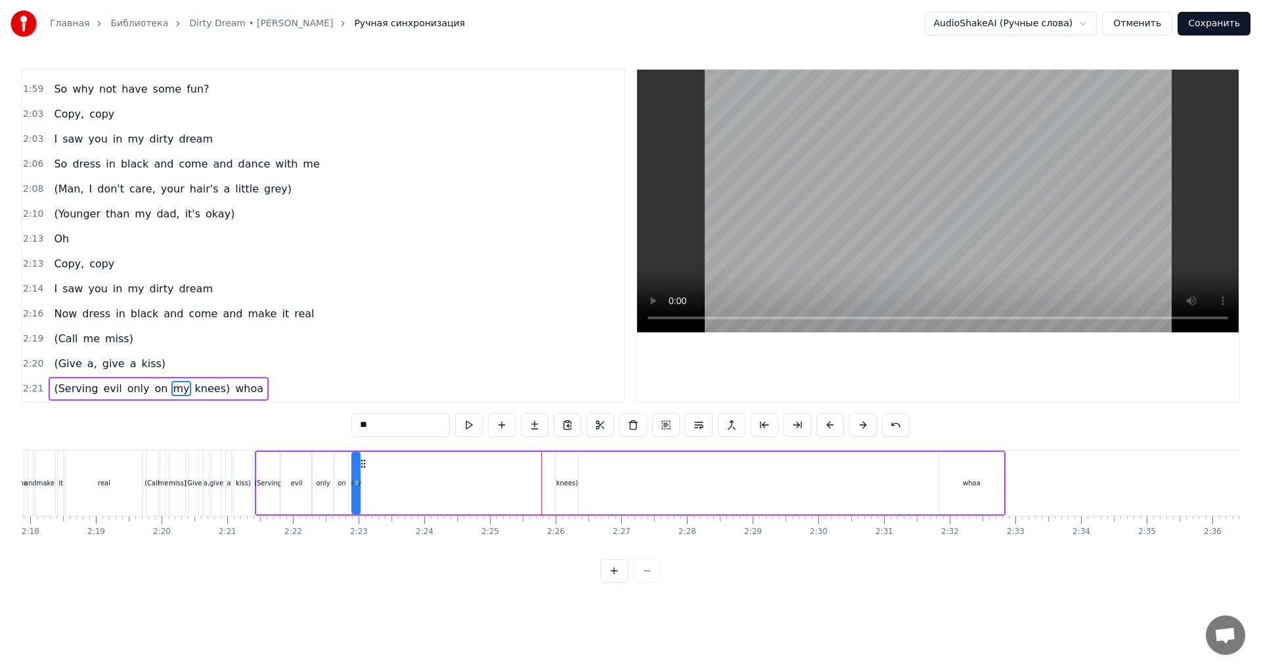
click at [365, 471] on div "(Serving evil only on my knees) whoa" at bounding box center [631, 483] width 752 height 65
click at [561, 484] on div "knees)" at bounding box center [567, 483] width 22 height 10
drag, startPoint x: 530, startPoint y: 467, endPoint x: 340, endPoint y: 477, distance: 190.8
click at [375, 468] on icon at bounding box center [376, 464] width 11 height 11
click at [208, 486] on div "a," at bounding box center [207, 483] width 6 height 10
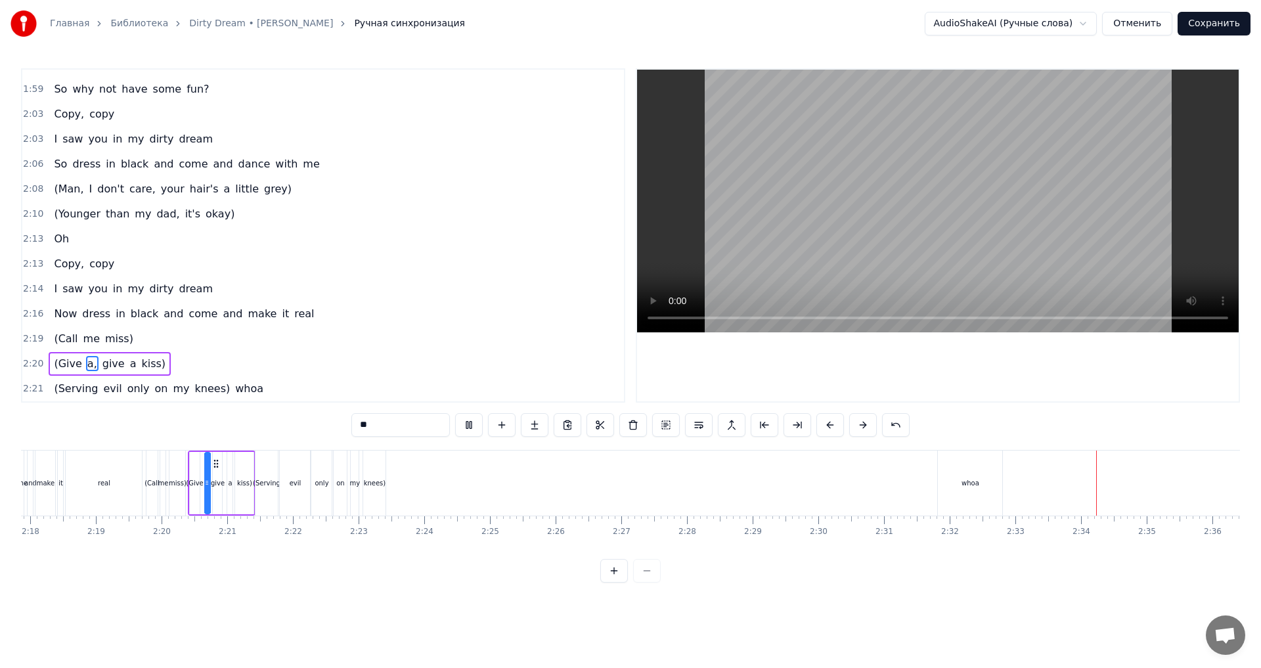
scroll to position [0, 9161]
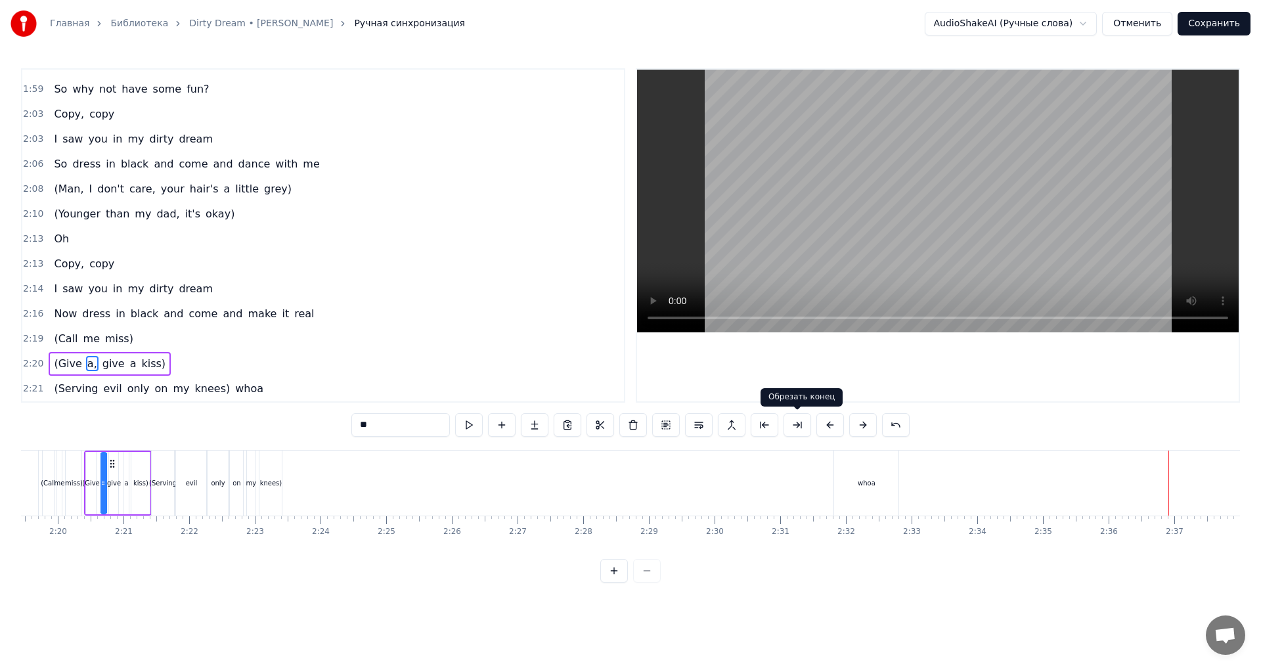
click at [861, 466] on div "whoa" at bounding box center [866, 483] width 64 height 65
type input "****"
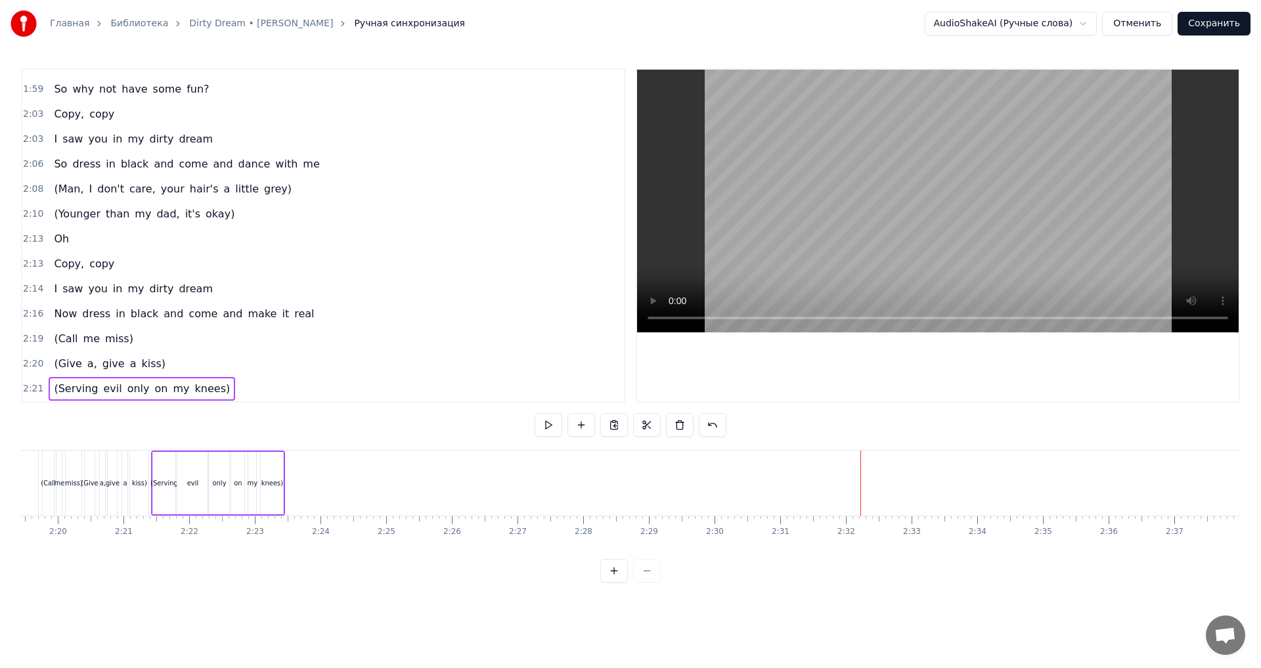
click at [1206, 33] on button "Сохранить" at bounding box center [1214, 24] width 73 height 24
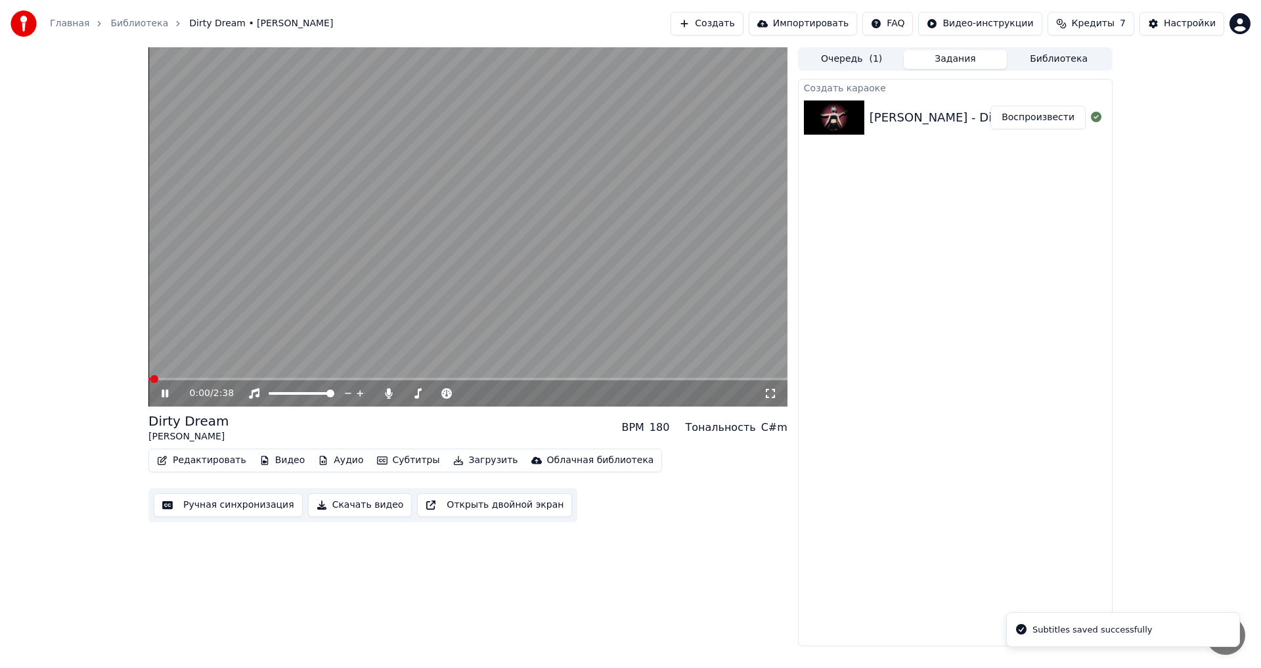
click at [362, 296] on video at bounding box center [467, 226] width 639 height 359
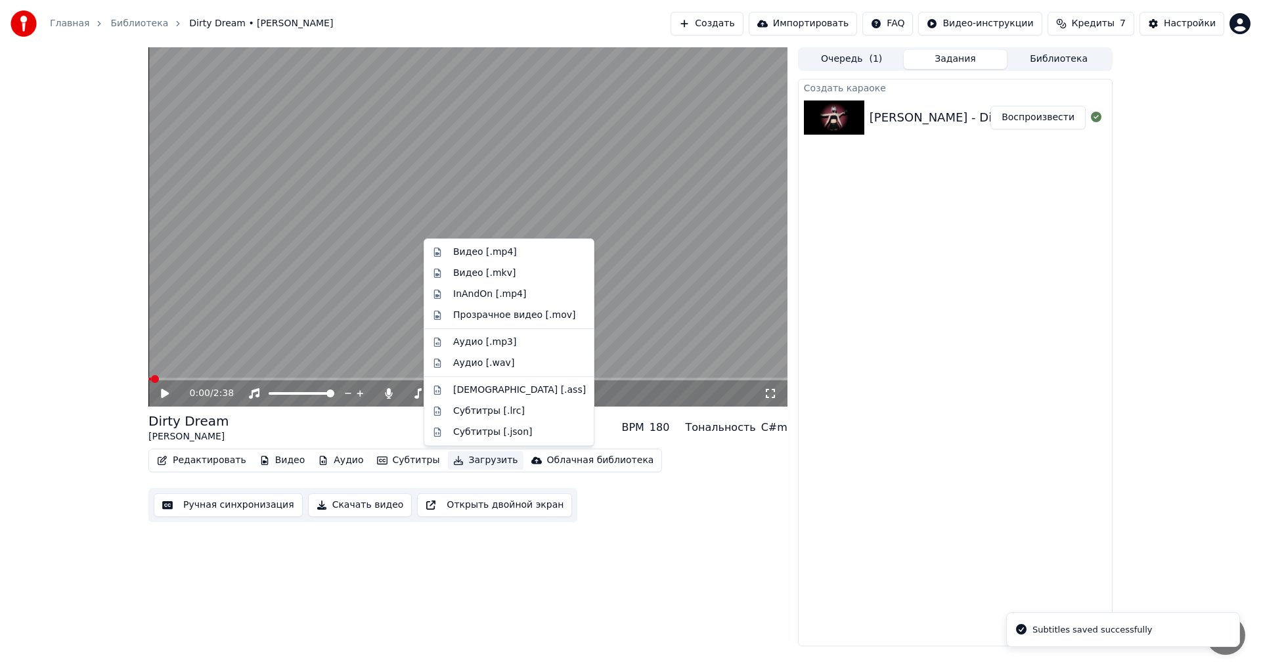
click at [461, 468] on button "Загрузить" at bounding box center [486, 460] width 76 height 18
click at [474, 249] on div "Видео [.mp4]" at bounding box center [485, 252] width 64 height 13
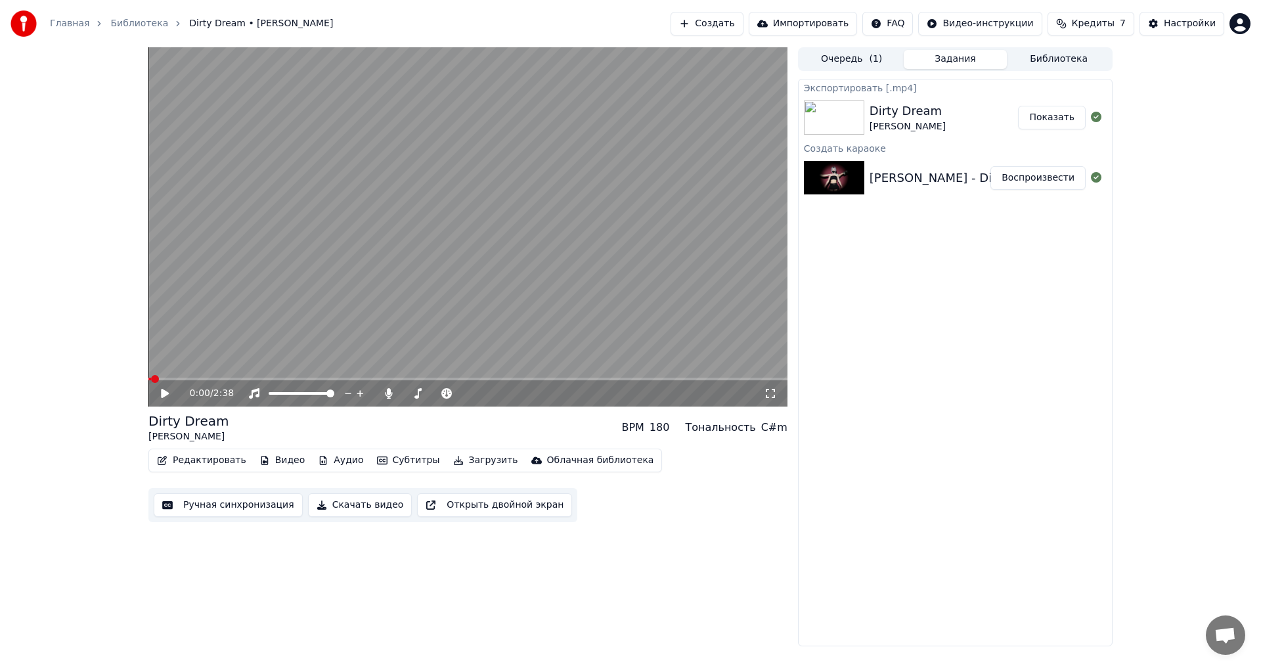
click at [1064, 116] on button "Показать" at bounding box center [1052, 118] width 68 height 24
click at [838, 217] on div "Экспортировать [.mp4] Dirty Dream [PERSON_NAME] Показать Создать караоке [PERSO…" at bounding box center [955, 363] width 315 height 568
click at [390, 394] on icon at bounding box center [388, 393] width 7 height 11
click at [459, 461] on button "Загрузить" at bounding box center [486, 460] width 76 height 18
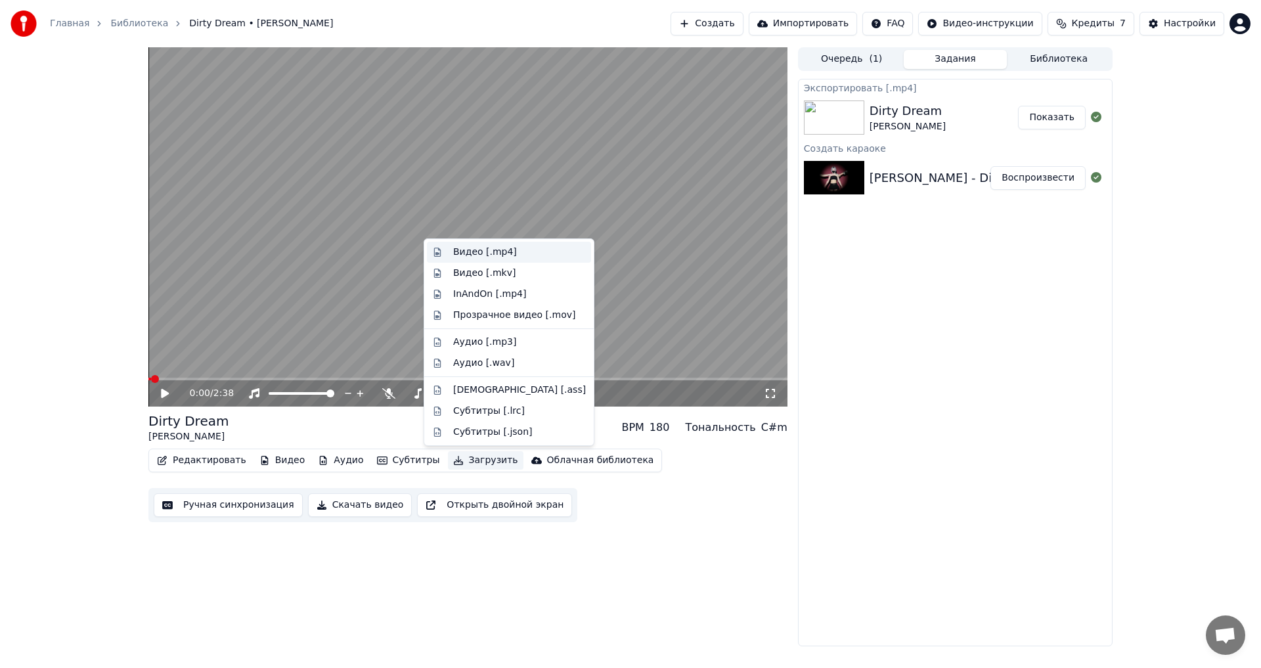
click at [497, 252] on div "Видео [.mp4]" at bounding box center [485, 252] width 64 height 13
